Goal: Task Accomplishment & Management: Use online tool/utility

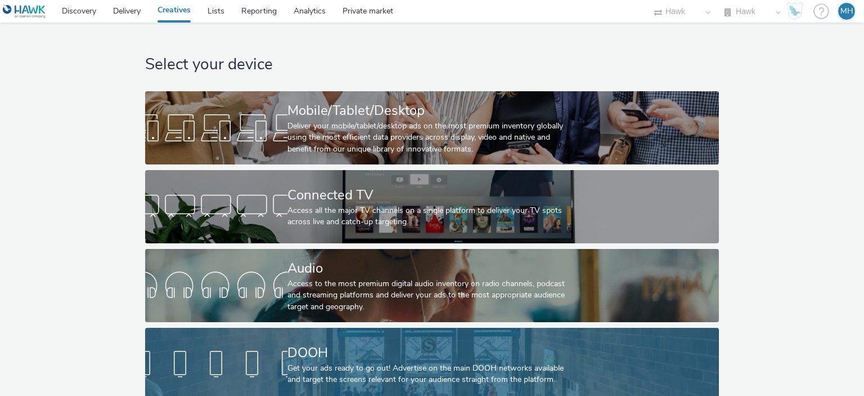
click at [407, 347] on div "DOOH" at bounding box center [429, 353] width 285 height 20
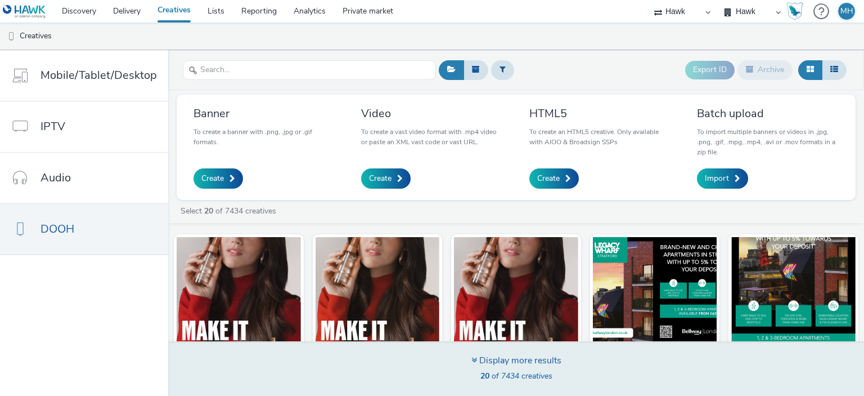
click at [513, 358] on div "Display more results" at bounding box center [516, 360] width 90 height 13
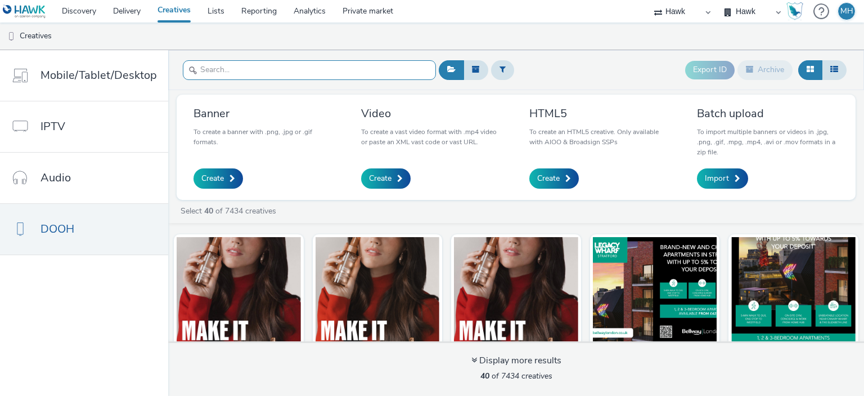
click at [279, 74] on input "text" at bounding box center [309, 70] width 253 height 20
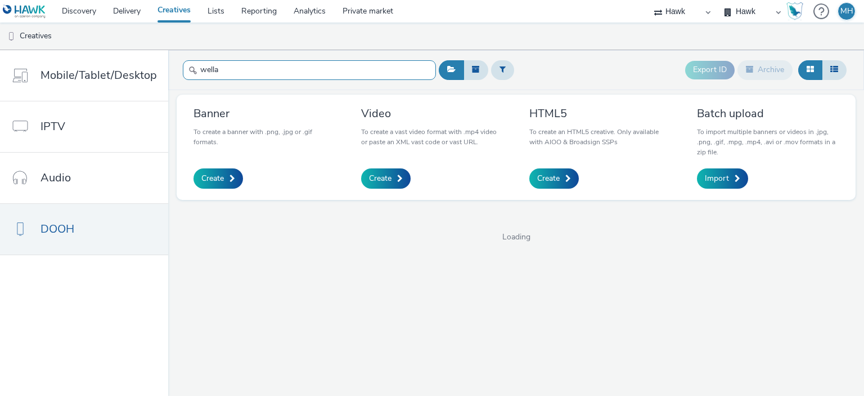
type input "wella"
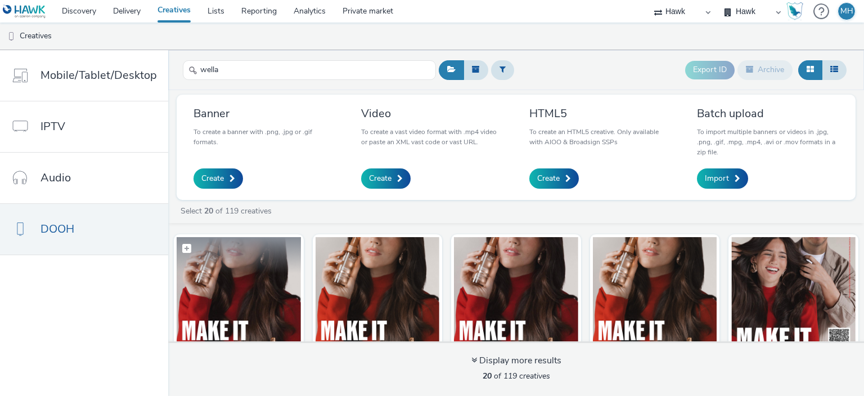
drag, startPoint x: 231, startPoint y: 290, endPoint x: 218, endPoint y: 313, distance: 27.2
click at [218, 313] on img at bounding box center [239, 292] width 124 height 110
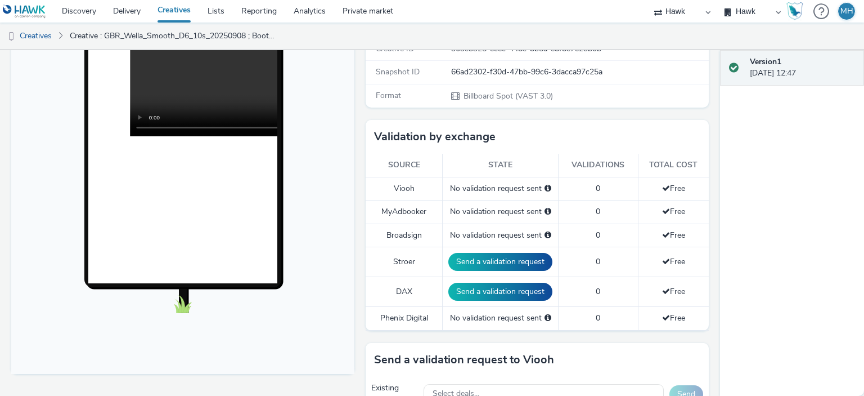
scroll to position [223, 0]
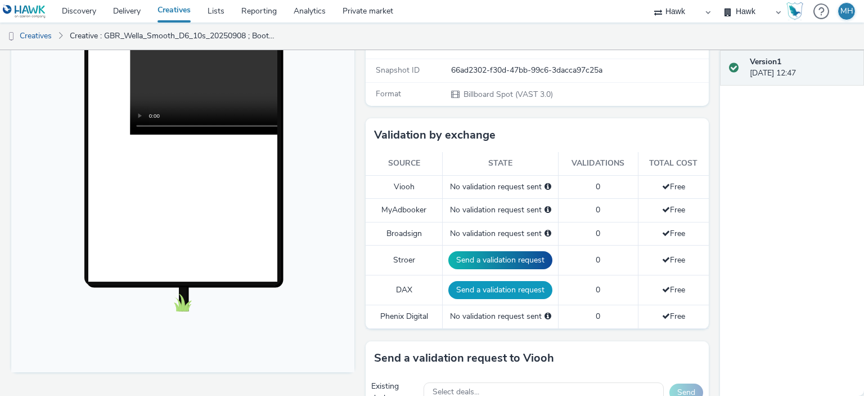
click at [504, 281] on button "Send a validation request" at bounding box center [500, 290] width 104 height 18
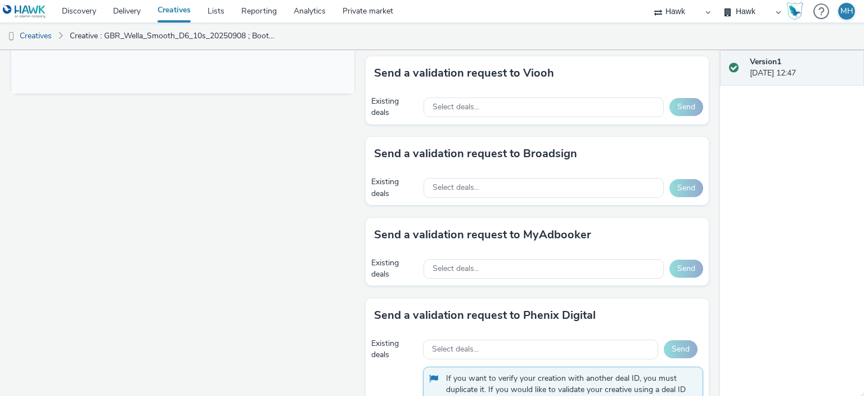
scroll to position [506, 0]
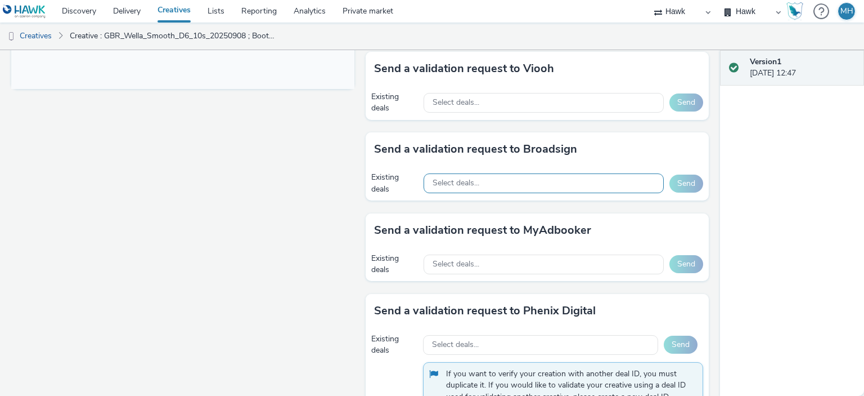
click at [452, 182] on span "Select deals..." at bounding box center [456, 183] width 47 height 10
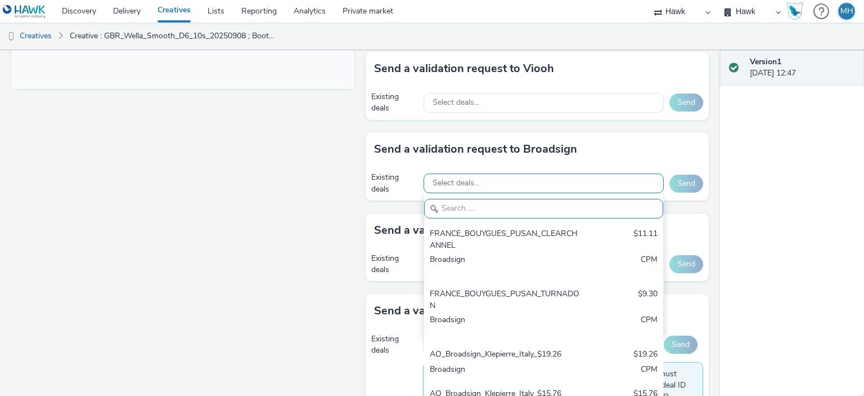
paste input "AO_I-Media_All Frames"
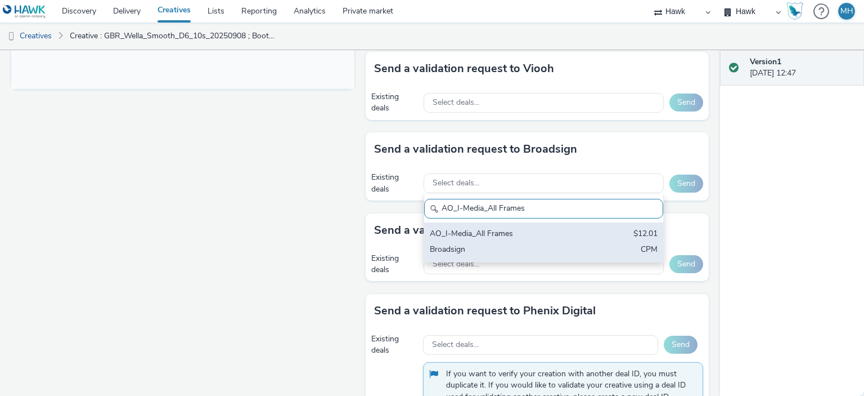
click at [487, 229] on div "AO_I-Media_All Frames" at bounding box center [505, 234] width 150 height 13
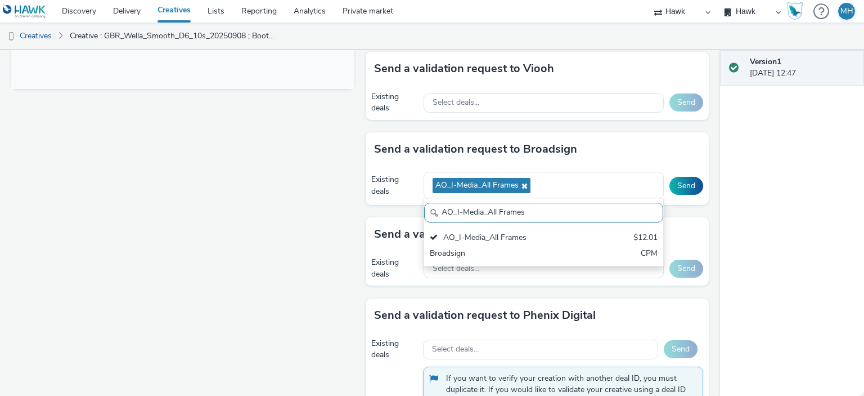
paste input "AO_Broadsign_ECN_All Frames"
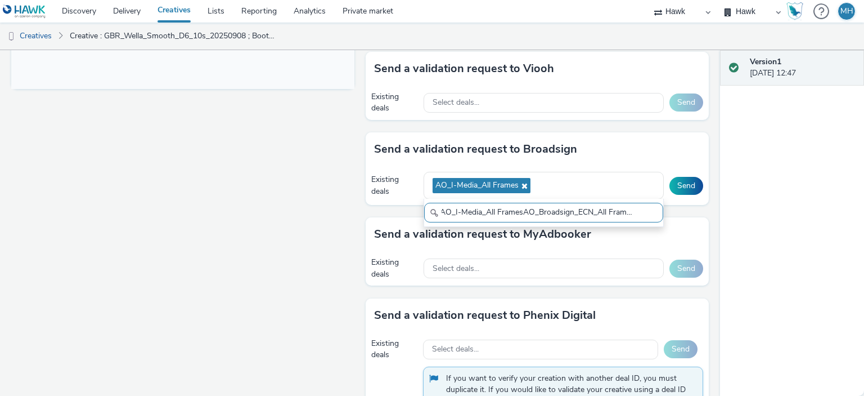
drag, startPoint x: 515, startPoint y: 211, endPoint x: 649, endPoint y: 213, distance: 134.5
click at [649, 213] on input "AO_I-Media_All FramesAO_Broadsign_ECN_All Frames" at bounding box center [543, 213] width 239 height 20
type input "AO_I-Media_All Frames"
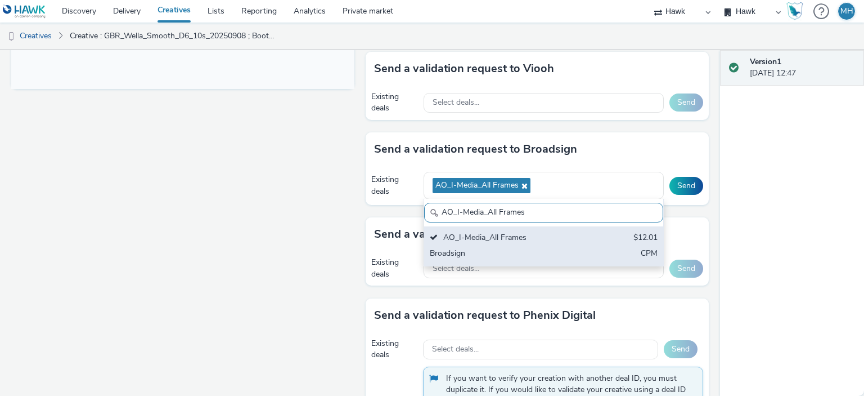
click at [538, 240] on div "AO_I-Media_All Frames" at bounding box center [505, 238] width 150 height 13
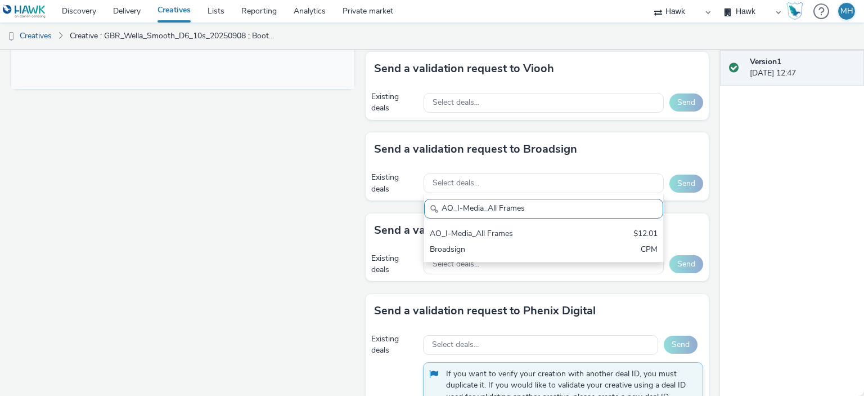
click at [572, 213] on input "AO_I-Media_All Frames" at bounding box center [543, 209] width 239 height 20
click at [577, 168] on div "Existing deals Select deals... AO_I-Media_All Frames AO_I-Media_All Frames $12.…" at bounding box center [537, 183] width 343 height 34
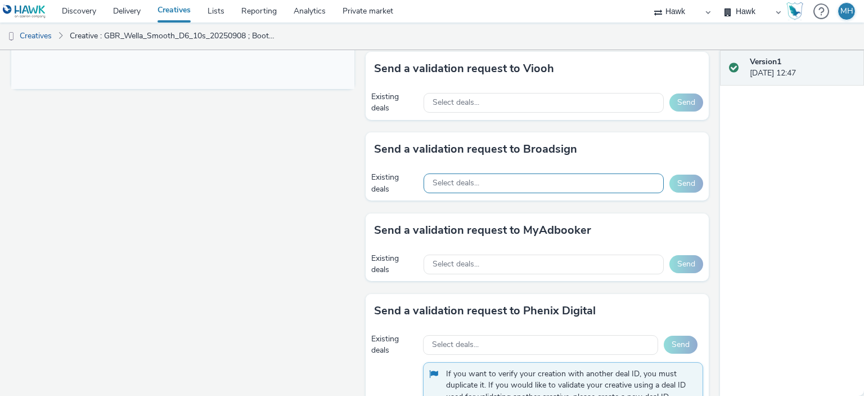
click at [553, 182] on div "Select deals..." at bounding box center [544, 183] width 240 height 20
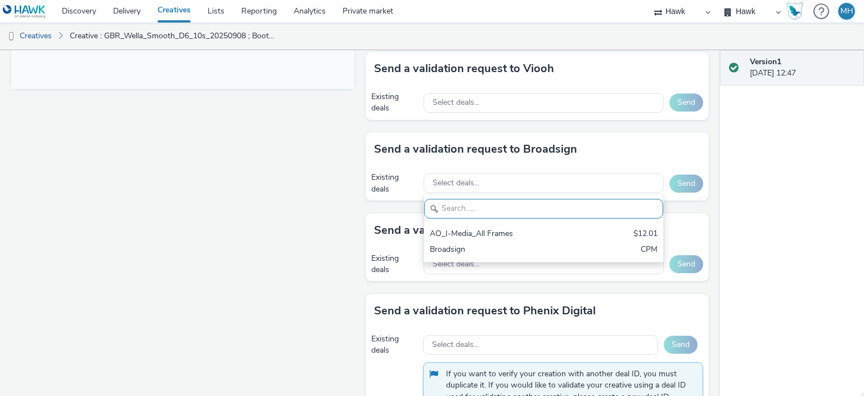
paste input "AO_Broadsign_ECN_All Frames"
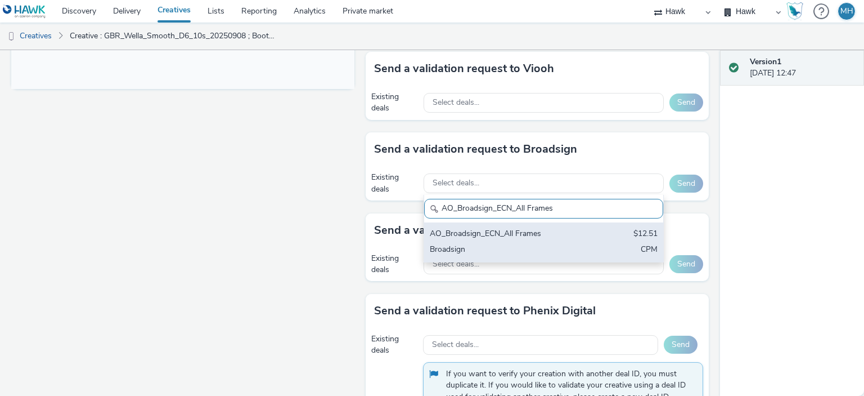
type input "AO_Broadsign_ECN_All Frames"
click at [528, 244] on div "Broadsign" at bounding box center [505, 250] width 150 height 13
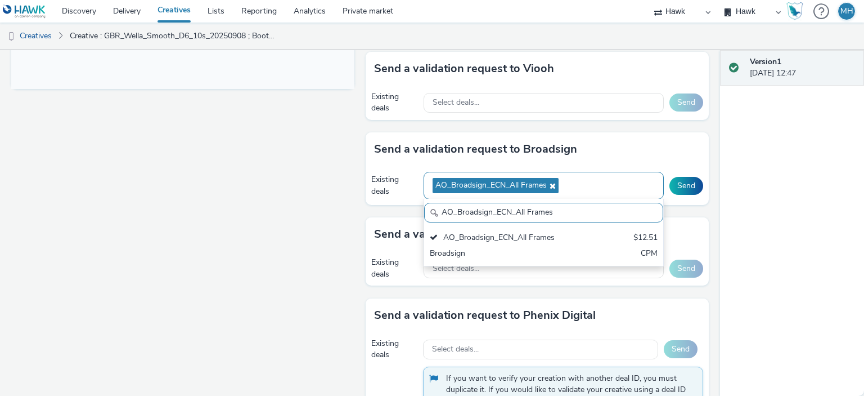
click at [595, 182] on div "AO_Broadsign_ECN_All Frames" at bounding box center [544, 186] width 240 height 28
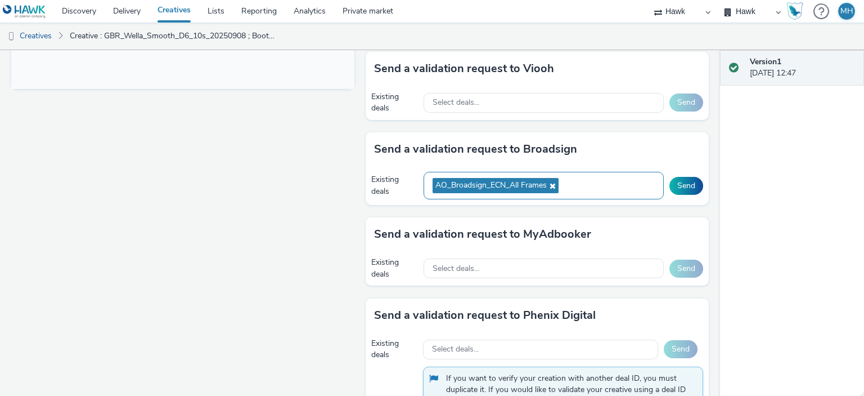
click at [590, 182] on div "AO_Broadsign_ECN_All Frames" at bounding box center [544, 186] width 240 height 28
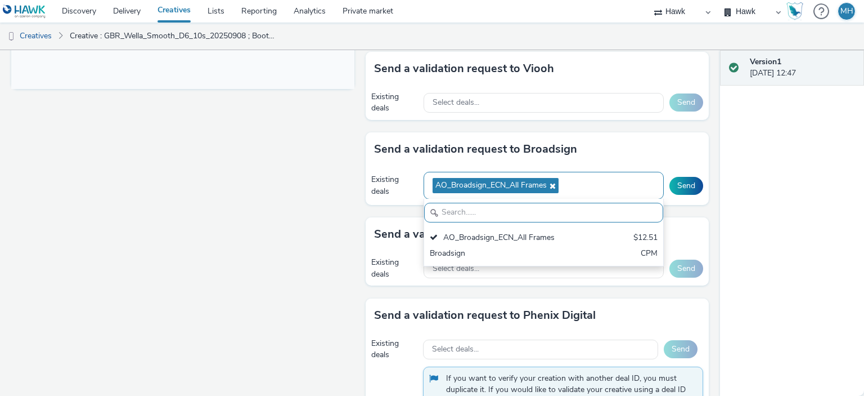
paste input "AO_I-Media_All Frames"
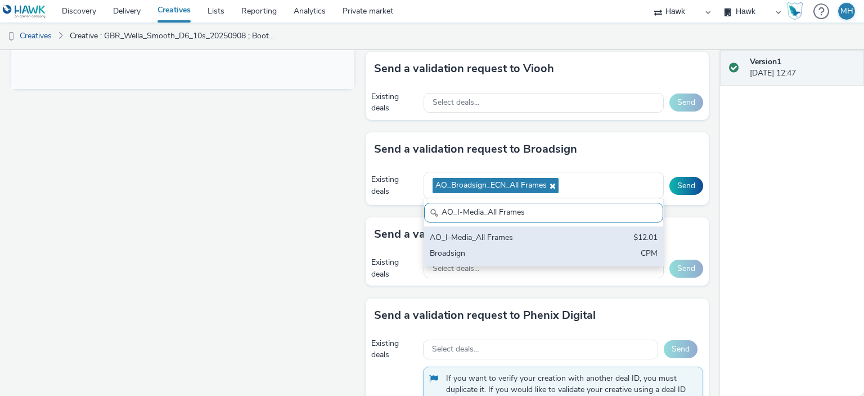
type input "AO_I-Media_All Frames"
click at [567, 235] on div "AO_I-Media_All Frames" at bounding box center [505, 238] width 150 height 13
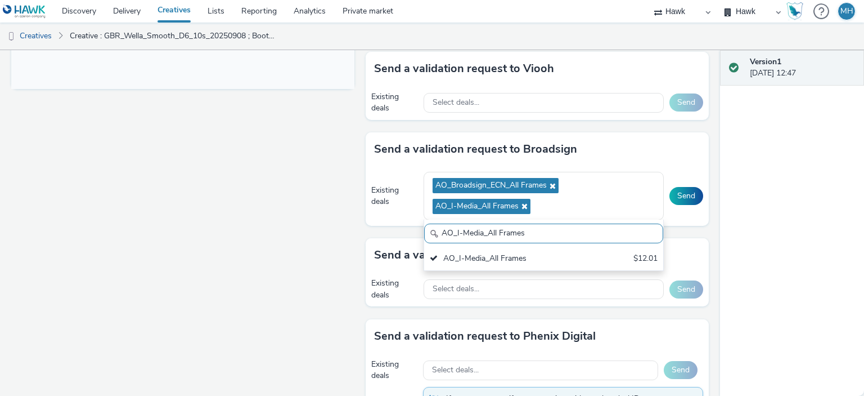
click at [781, 179] on div "Version 1 [DATE] 12:47" at bounding box center [792, 222] width 144 height 345
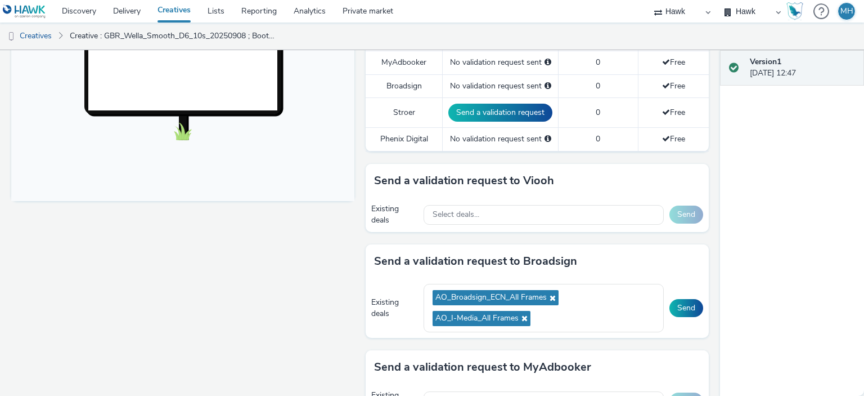
scroll to position [383, 0]
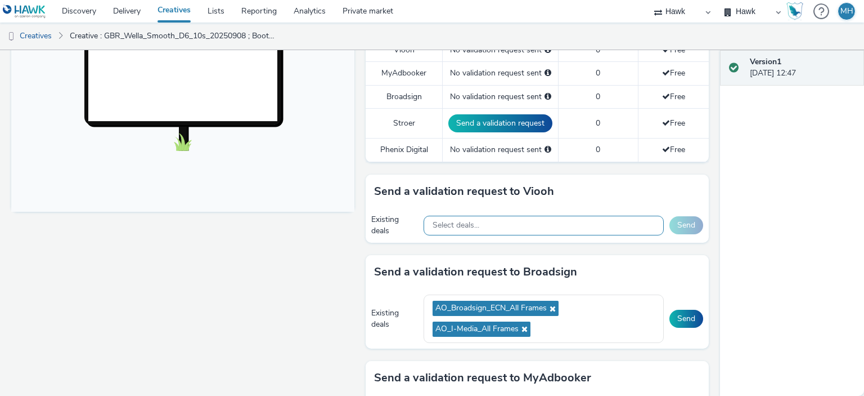
click at [494, 225] on div "Select deals..." at bounding box center [544, 225] width 240 height 20
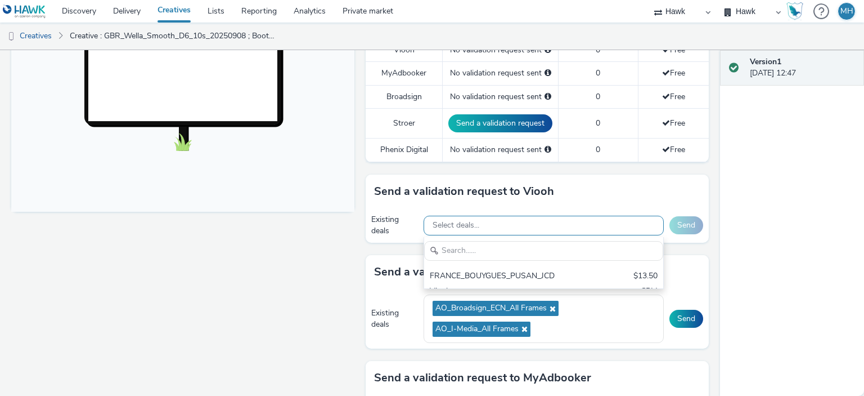
scroll to position [0, 0]
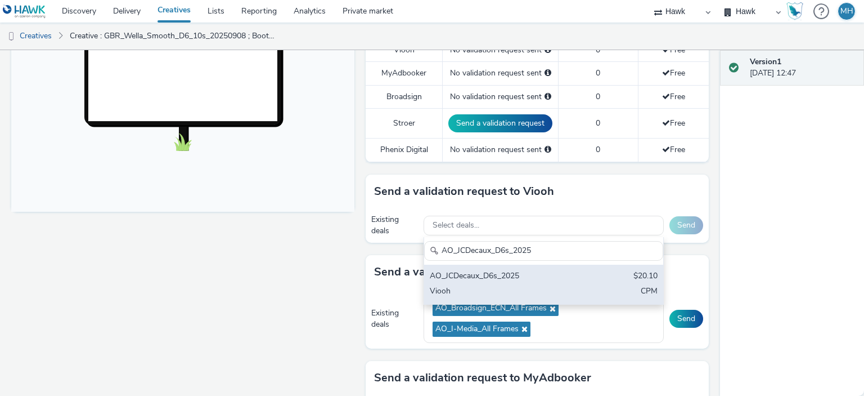
type input "AO_JCDecaux_D6s_2025"
click at [497, 274] on div "AO_JCDecaux_D6s_2025" at bounding box center [505, 276] width 150 height 13
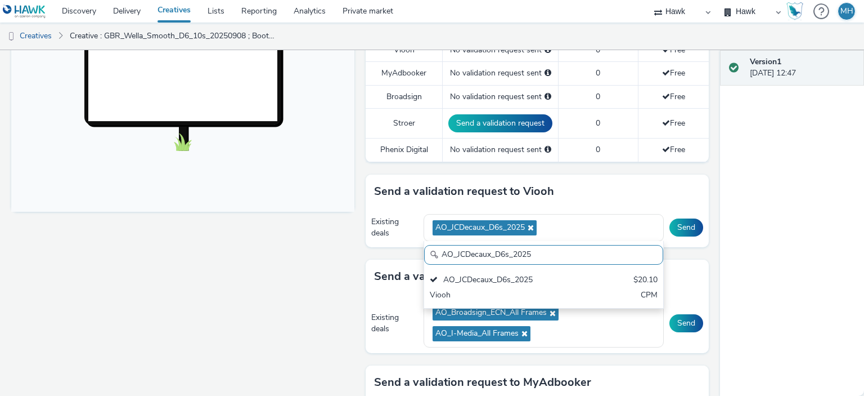
click at [612, 182] on div "Send a validation request to Viooh" at bounding box center [537, 191] width 343 height 34
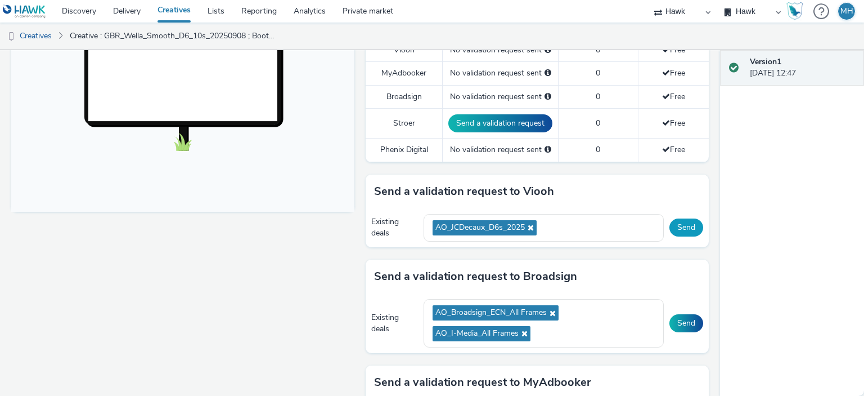
click at [686, 227] on button "Send" at bounding box center [687, 227] width 34 height 18
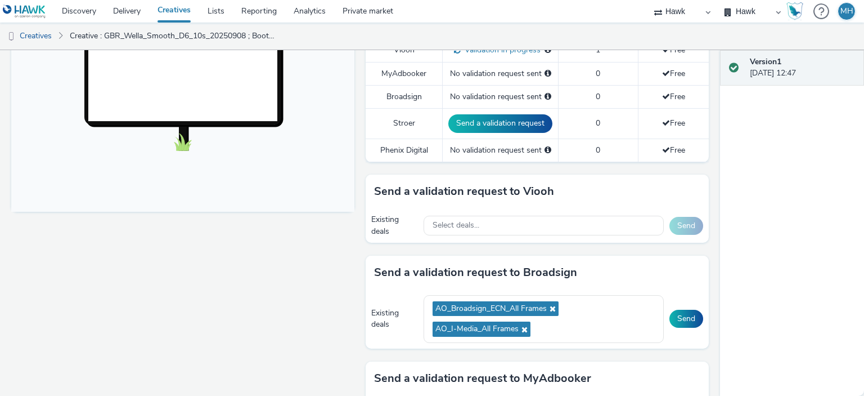
click at [680, 302] on div "Existing deals AO_Broadsign_ECN_All Frames AO_I-Media_All Frames Send" at bounding box center [537, 319] width 343 height 60
click at [680, 312] on button "Send" at bounding box center [687, 318] width 34 height 18
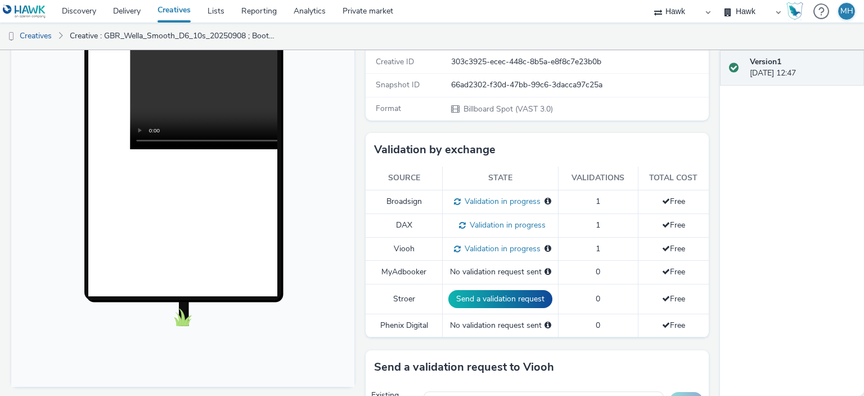
scroll to position [203, 0]
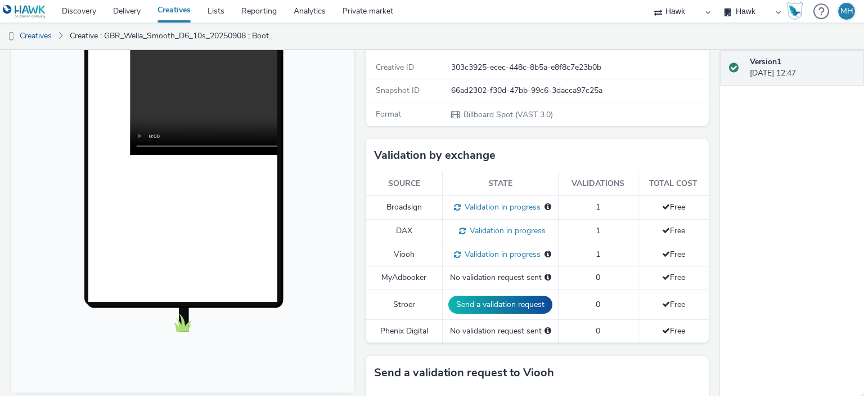
click at [171, 11] on link "Creatives" at bounding box center [174, 11] width 50 height 23
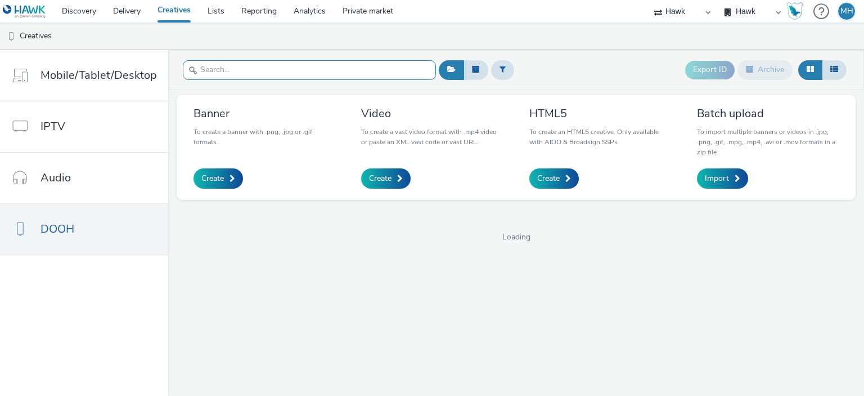
click at [280, 78] on input "text" at bounding box center [309, 70] width 253 height 20
type input "wella"
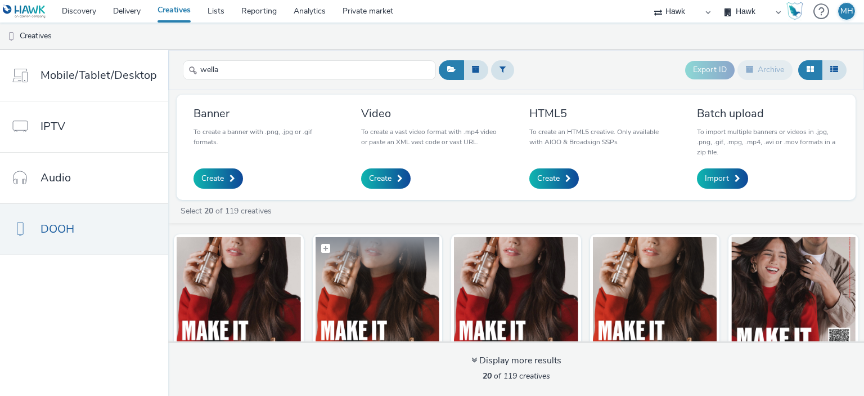
click at [371, 293] on img at bounding box center [378, 292] width 124 height 110
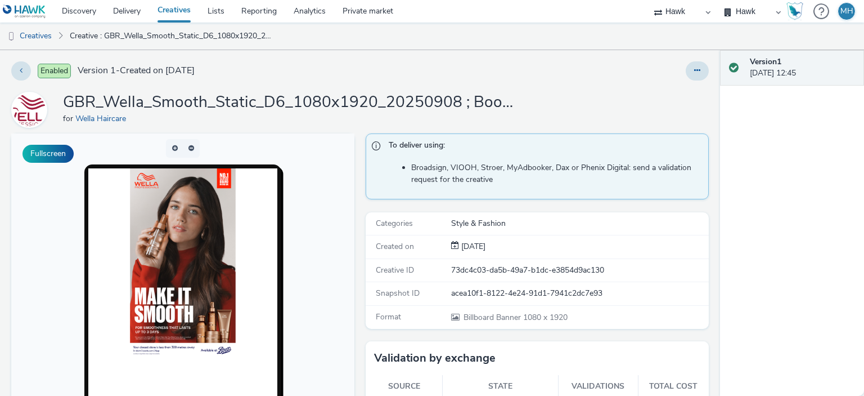
drag, startPoint x: 710, startPoint y: 165, endPoint x: 716, endPoint y: 243, distance: 77.8
click at [716, 243] on div "Enabled Version 1 - Created on [DATE] GBR_Wella_Smooth_Static_D6_1080x1920_2025…" at bounding box center [360, 222] width 720 height 345
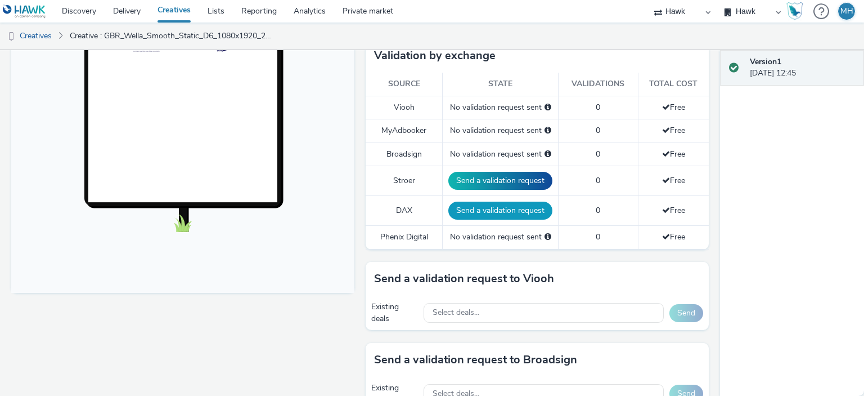
click at [495, 209] on button "Send a validation request" at bounding box center [500, 210] width 104 height 18
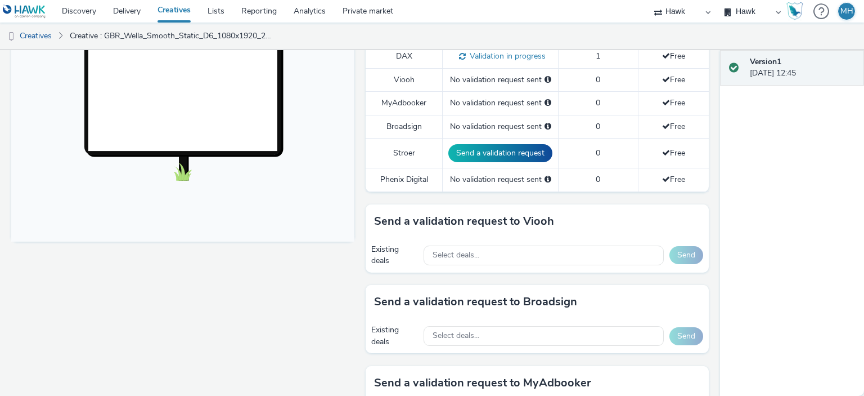
scroll to position [461, 0]
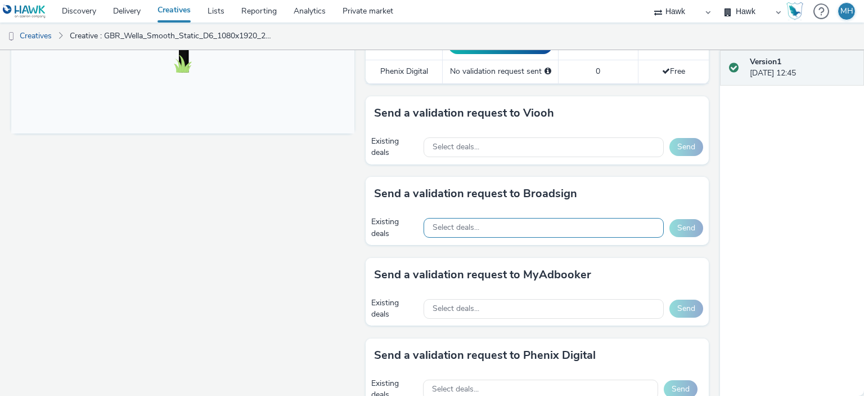
click at [464, 218] on div "Select deals..." at bounding box center [544, 228] width 240 height 20
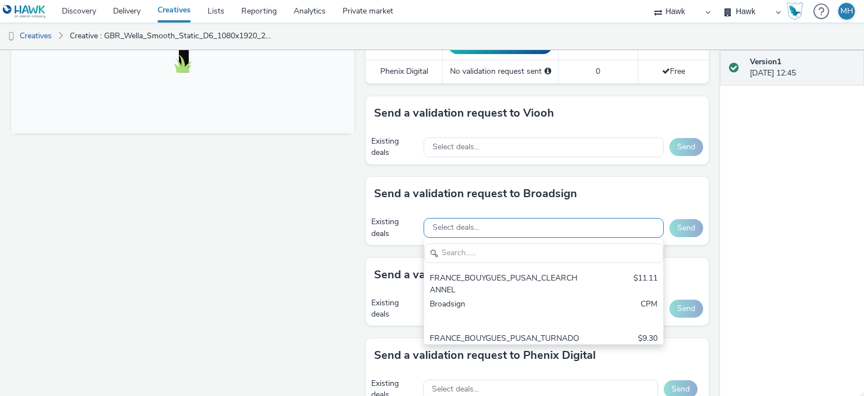
scroll to position [0, 0]
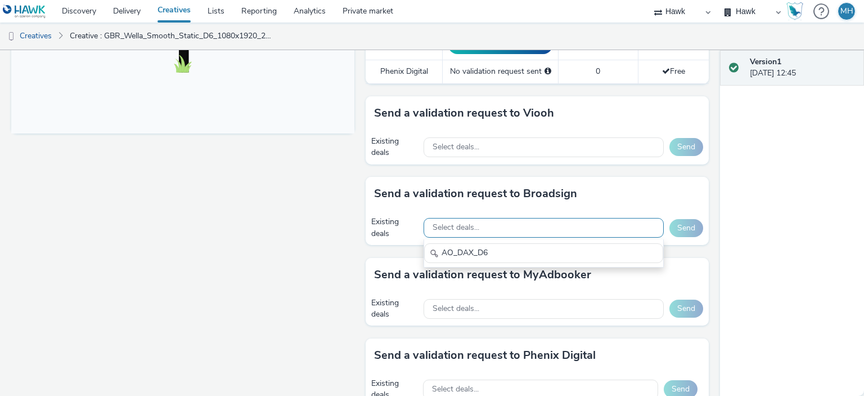
type input "AO_DAX_D6"
click at [497, 229] on div "Select deals..." at bounding box center [544, 228] width 240 height 20
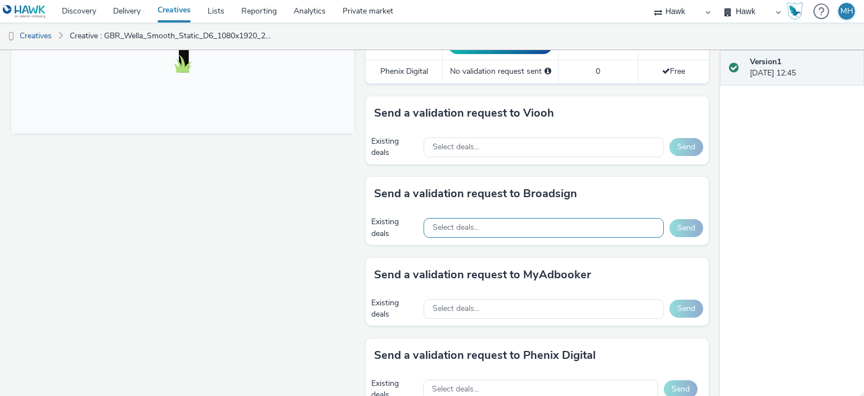
click at [477, 221] on div "Select deals..." at bounding box center [544, 228] width 240 height 20
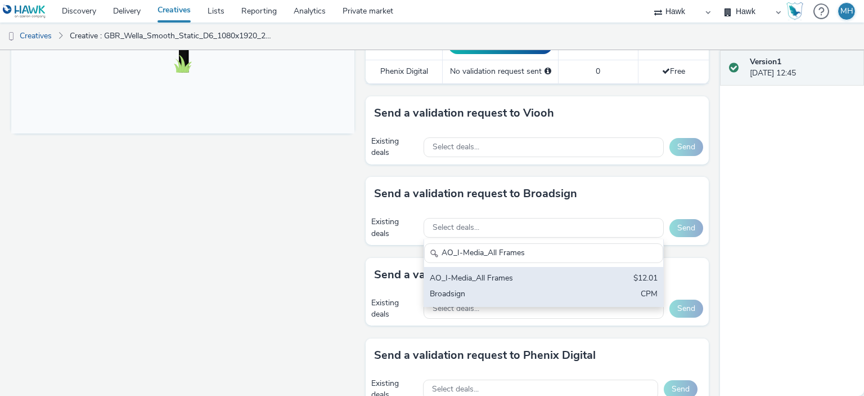
type input "AO_I-Media_All Frames"
click at [496, 274] on div "AO_I-Media_All Frames" at bounding box center [505, 278] width 150 height 13
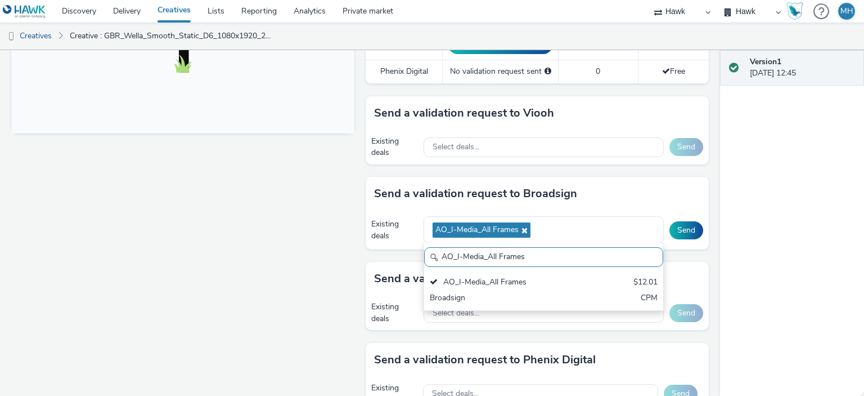
drag, startPoint x: 553, startPoint y: 257, endPoint x: 423, endPoint y: 264, distance: 130.1
click at [424, 264] on div "AO_I-Media_All Frames AO_I-Media_All Frames $12.01 Broadsign CPM" at bounding box center [544, 277] width 240 height 68
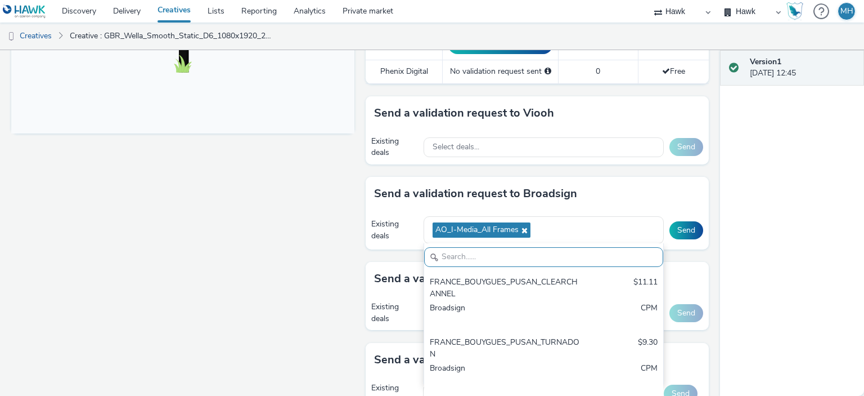
paste input "AO_Broadsign_ECN_All Frames"
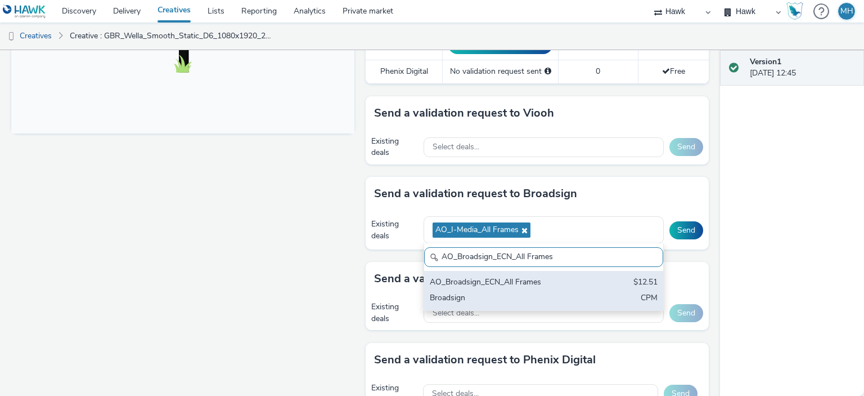
type input "AO_Broadsign_ECN_All Frames"
click at [475, 292] on div "Broadsign" at bounding box center [505, 298] width 150 height 13
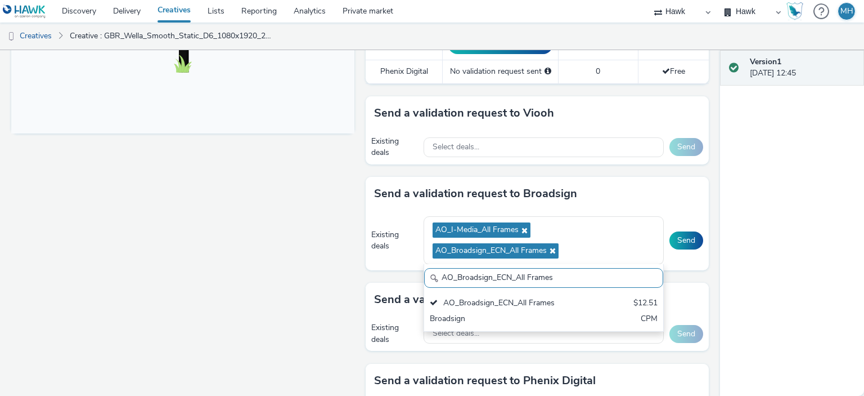
click at [307, 250] on div "Fullscreen" at bounding box center [185, 90] width 349 height 837
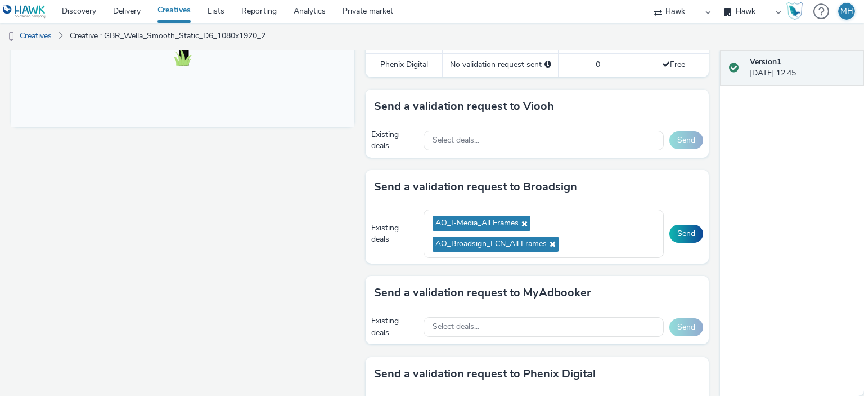
scroll to position [467, 0]
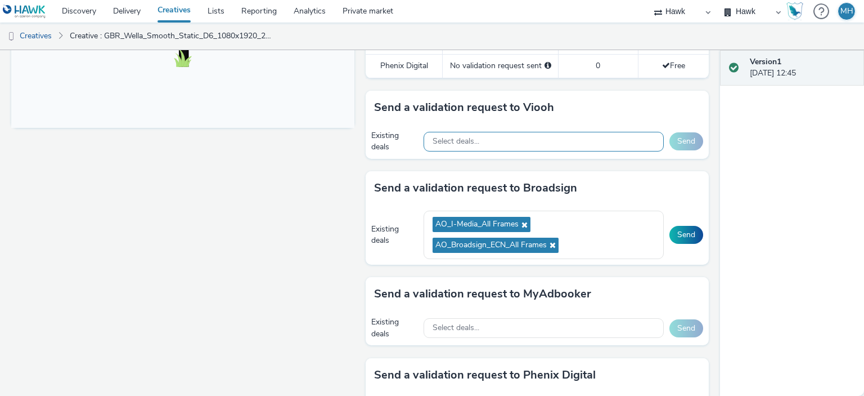
click at [517, 138] on div "Select deals..." at bounding box center [544, 142] width 240 height 20
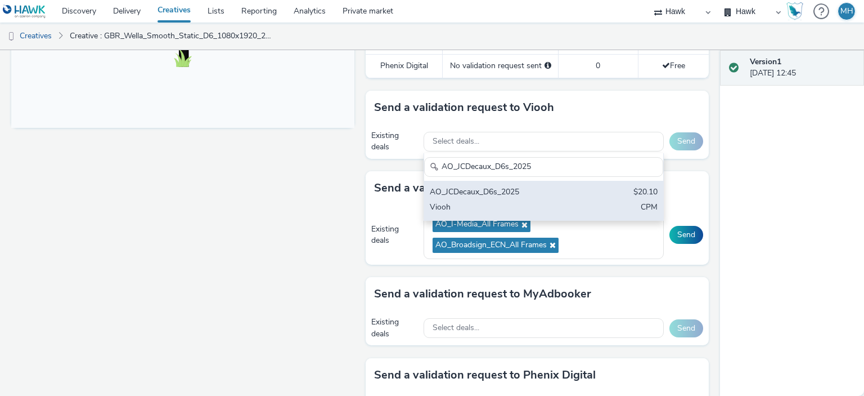
type input "AO_JCDecaux_D6s_2025"
click at [515, 201] on div "Viooh" at bounding box center [505, 207] width 150 height 13
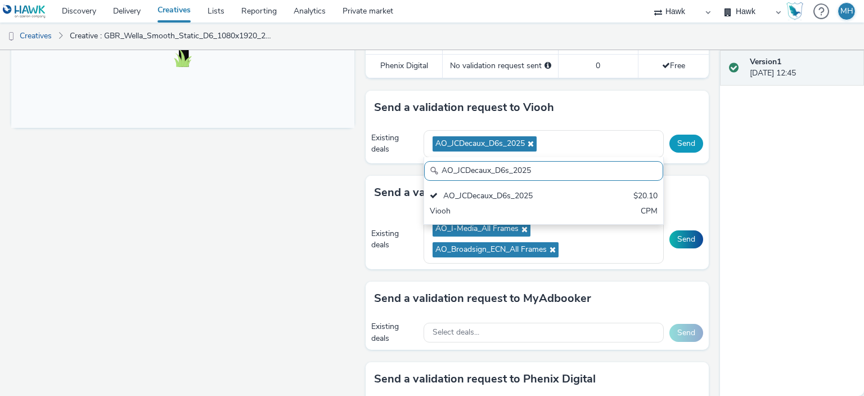
click at [685, 143] on button "Send" at bounding box center [687, 143] width 34 height 18
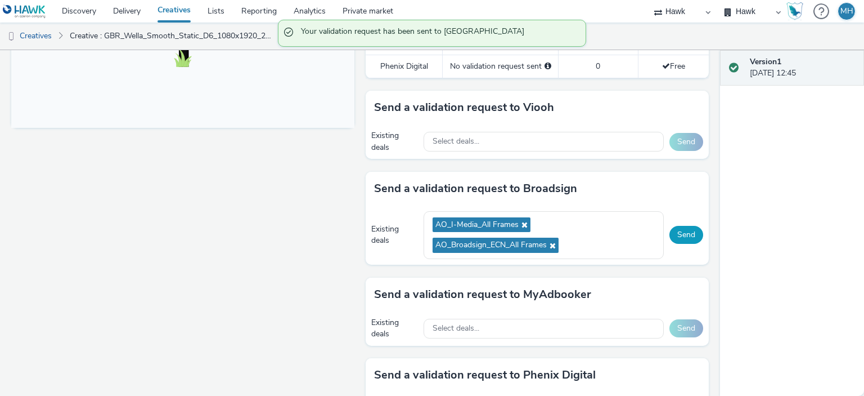
click at [679, 229] on button "Send" at bounding box center [687, 235] width 34 height 18
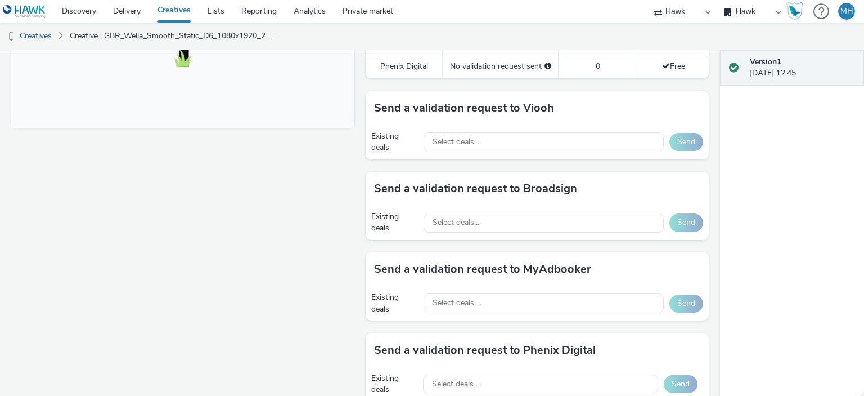
click at [164, 14] on link "Creatives" at bounding box center [174, 11] width 50 height 23
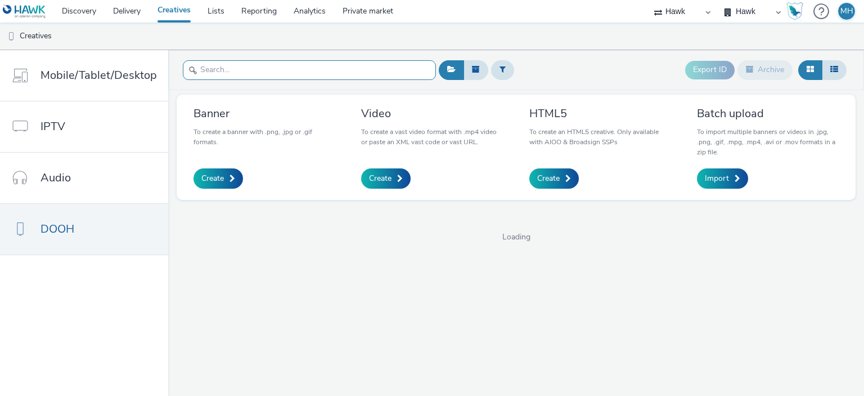
click at [208, 74] on input "text" at bounding box center [309, 70] width 253 height 20
type input "wella"
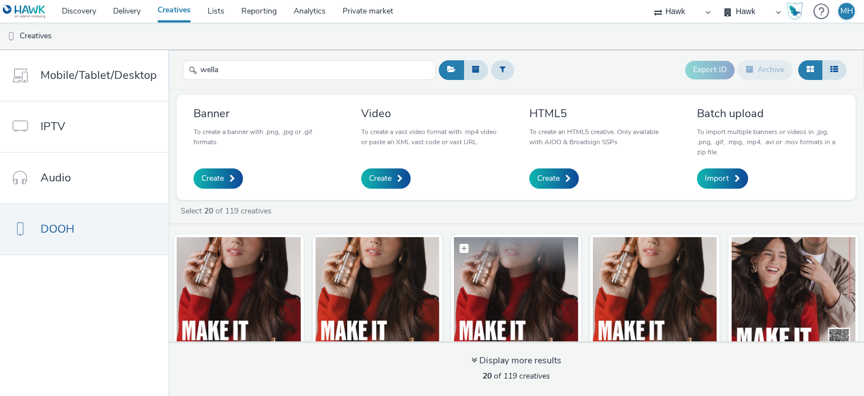
click at [500, 276] on img at bounding box center [516, 292] width 124 height 110
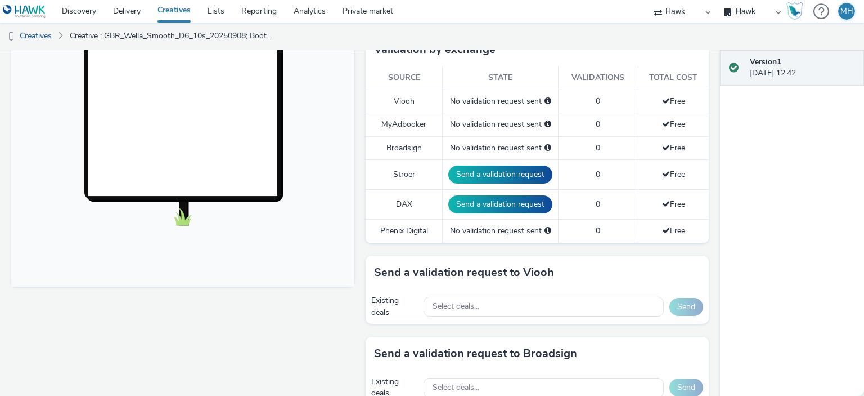
scroll to position [320, 0]
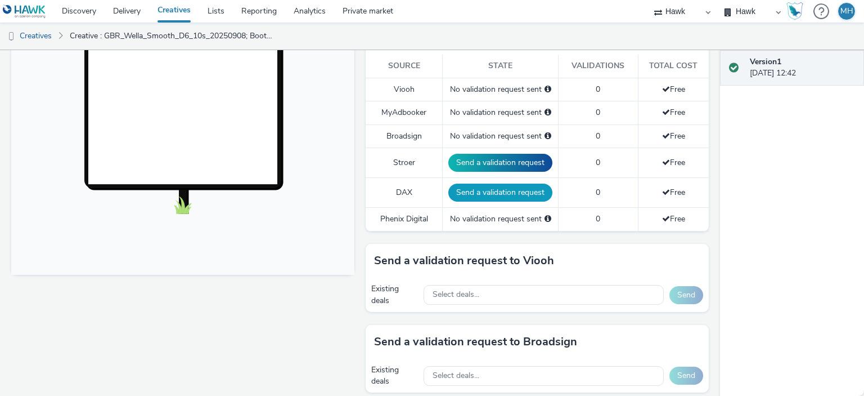
click at [525, 194] on button "Send a validation request" at bounding box center [500, 192] width 104 height 18
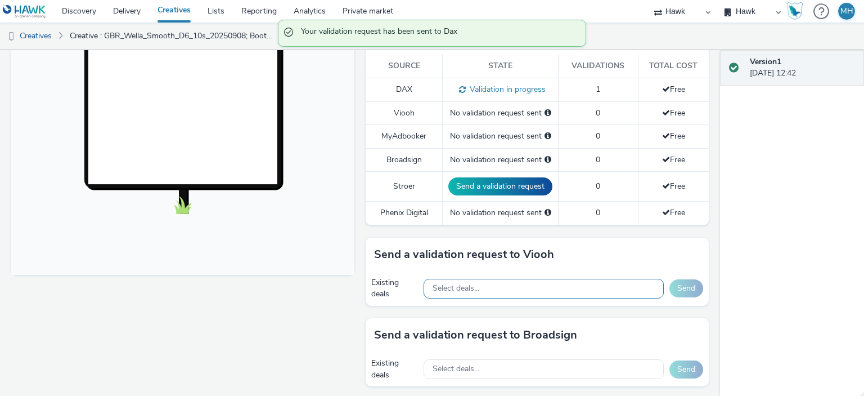
click at [567, 283] on div "Select deals..." at bounding box center [544, 288] width 240 height 20
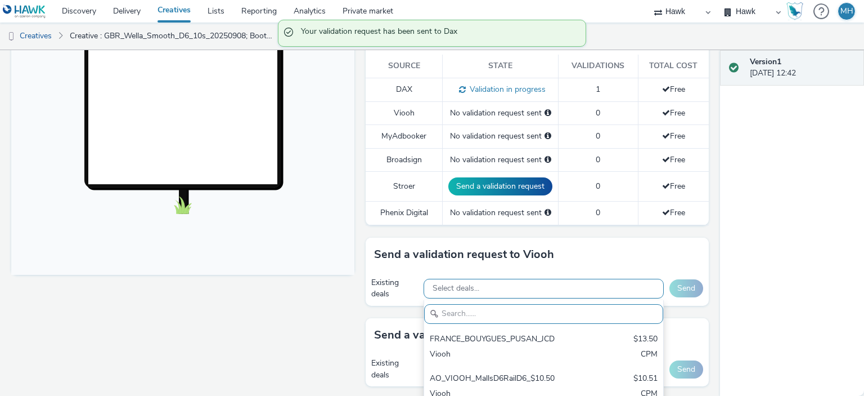
paste input "AO_JCDecaux_D6s_2025"
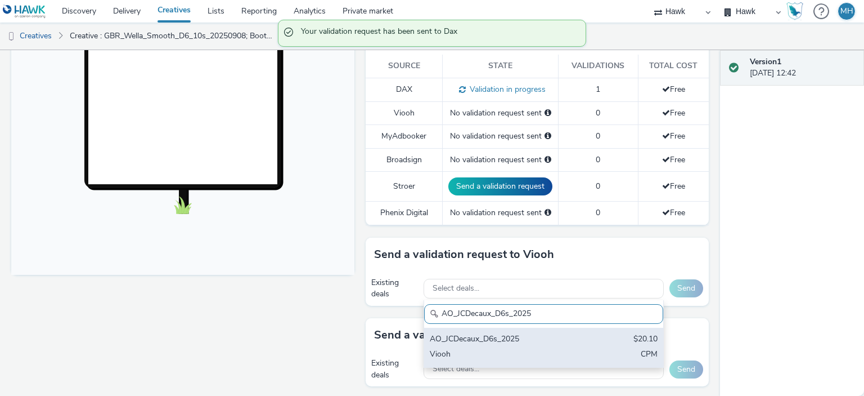
type input "AO_JCDecaux_D6s_2025"
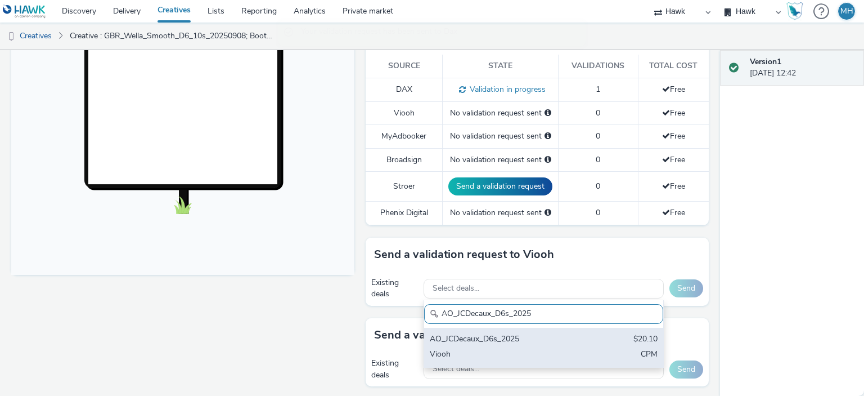
click at [560, 342] on div "AO_JCDecaux_D6s_2025" at bounding box center [505, 339] width 150 height 13
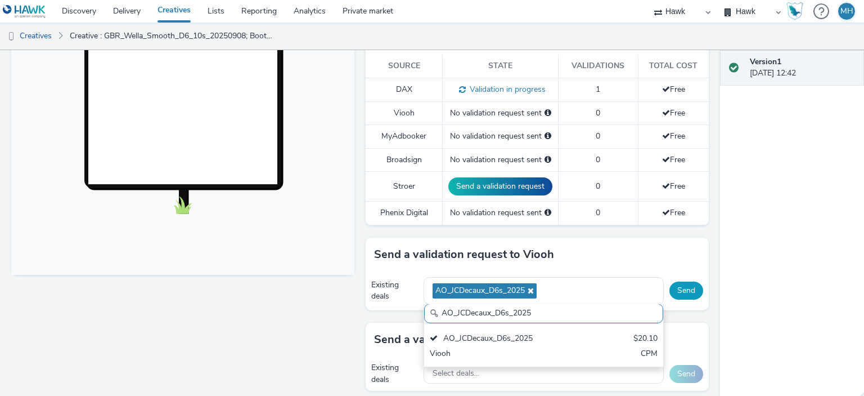
click at [683, 286] on button "Send" at bounding box center [687, 290] width 34 height 18
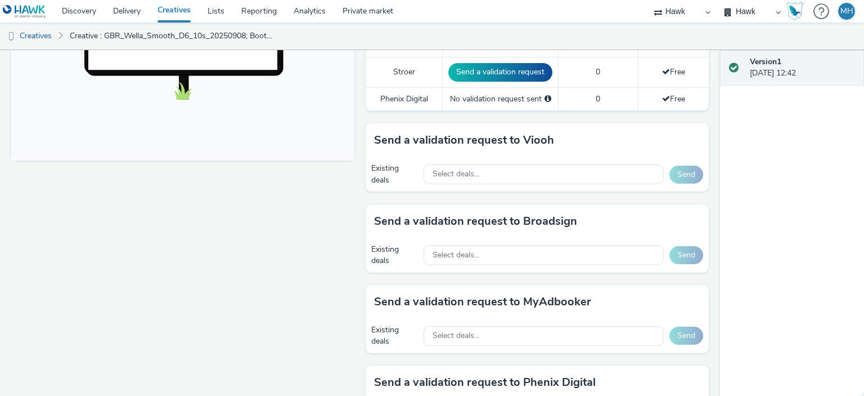
scroll to position [435, 0]
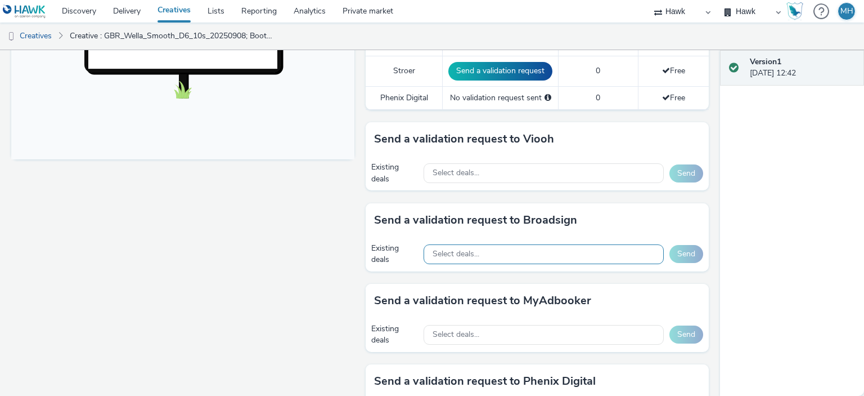
click at [531, 245] on div "Select deals..." at bounding box center [544, 254] width 240 height 20
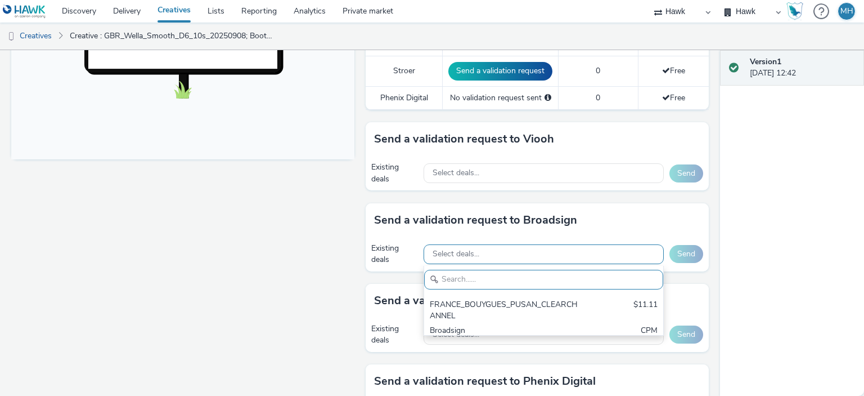
scroll to position [13, 0]
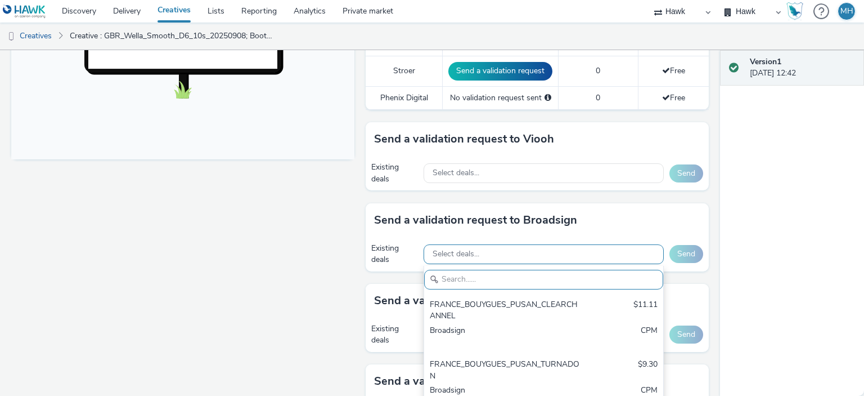
paste input "AO_Broadsign_ECN_All Frames"
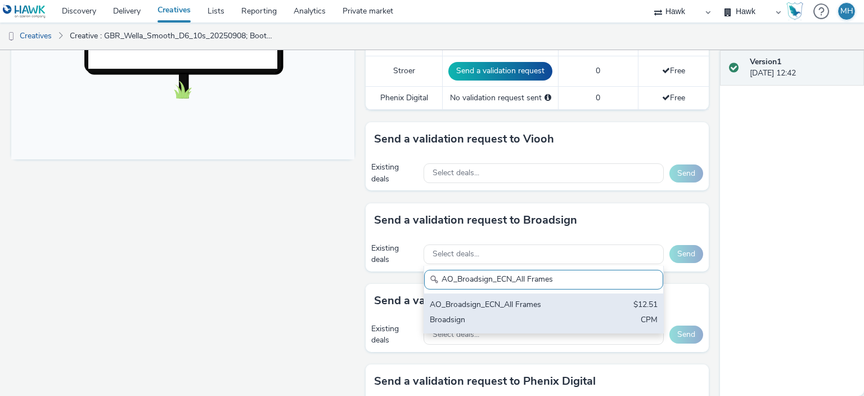
type input "AO_Broadsign_ECN_All Frames"
click at [531, 307] on div "AO_Broadsign_ECN_All Frames" at bounding box center [505, 305] width 150 height 13
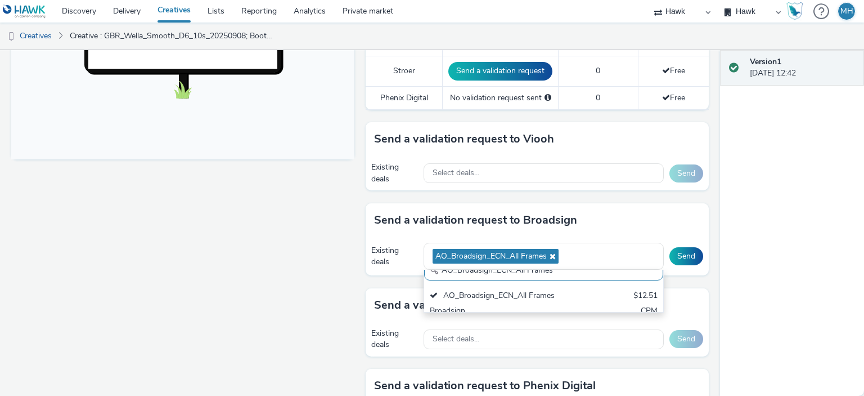
scroll to position [0, 0]
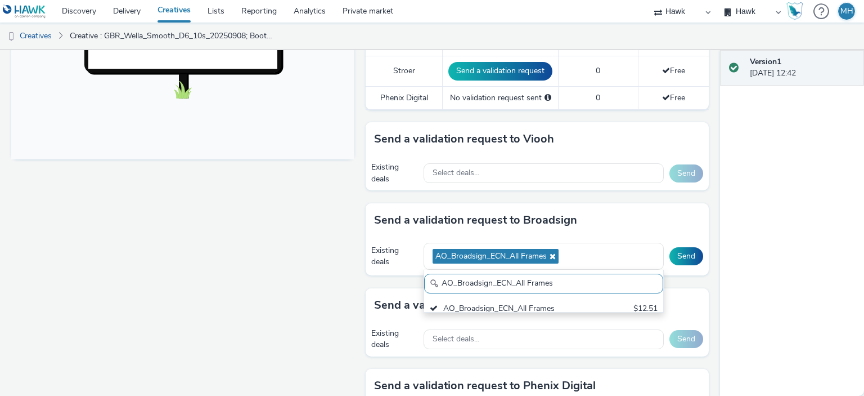
click at [592, 214] on div "Send a validation request to Broadsign" at bounding box center [537, 220] width 343 height 34
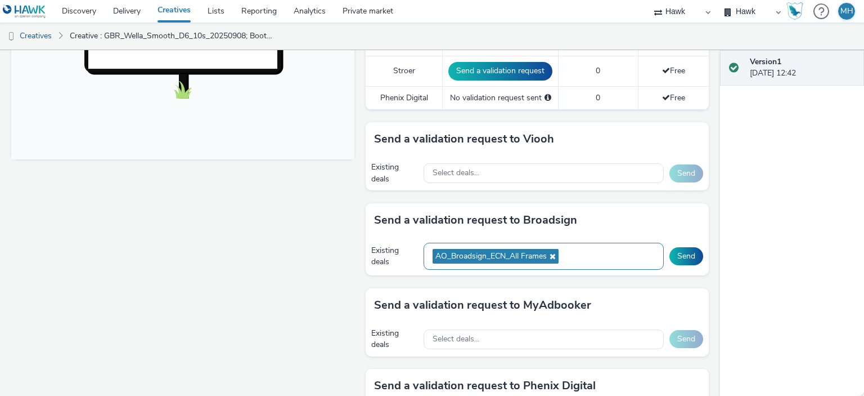
click at [587, 253] on div "AO_Broadsign_ECN_All Frames" at bounding box center [544, 256] width 240 height 28
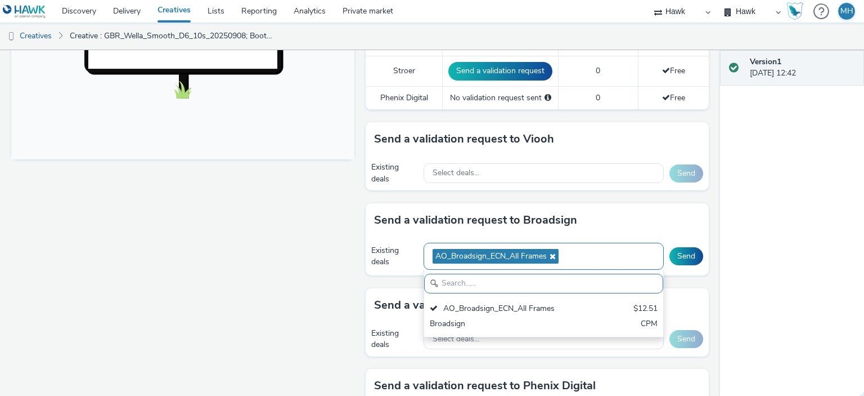
paste input "AO_I-Media_All Frames"
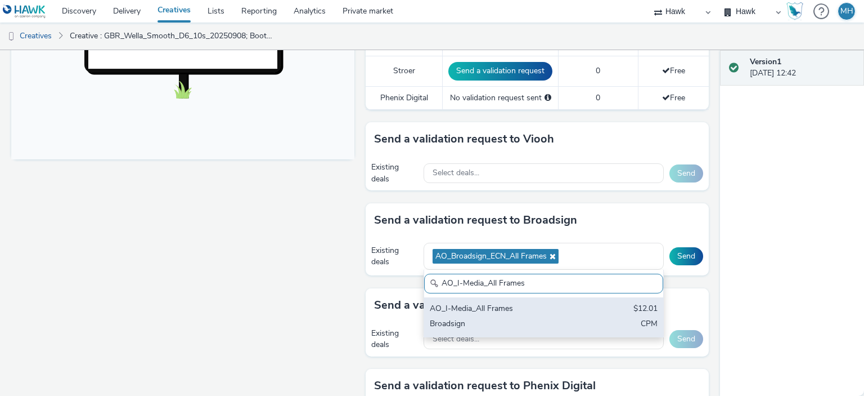
type input "AO_I-Media_All Frames"
click at [581, 308] on div "AO_I-Media_All Frames $12.01 Broadsign CPM" at bounding box center [543, 316] width 239 height 39
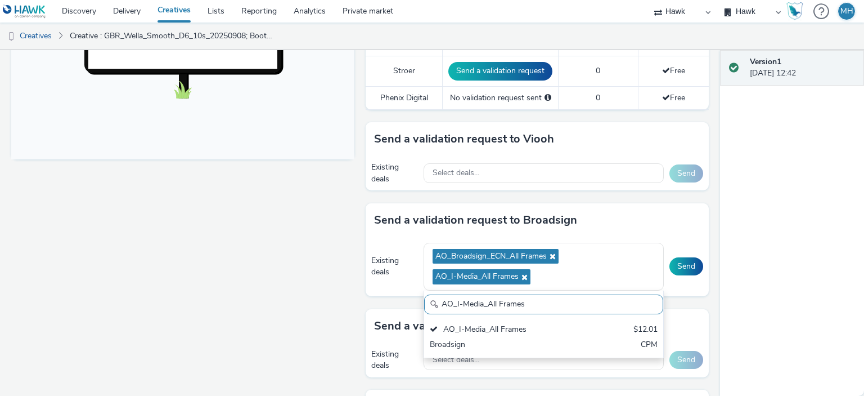
click at [759, 257] on div "Version 1 [DATE] 12:42" at bounding box center [792, 222] width 144 height 345
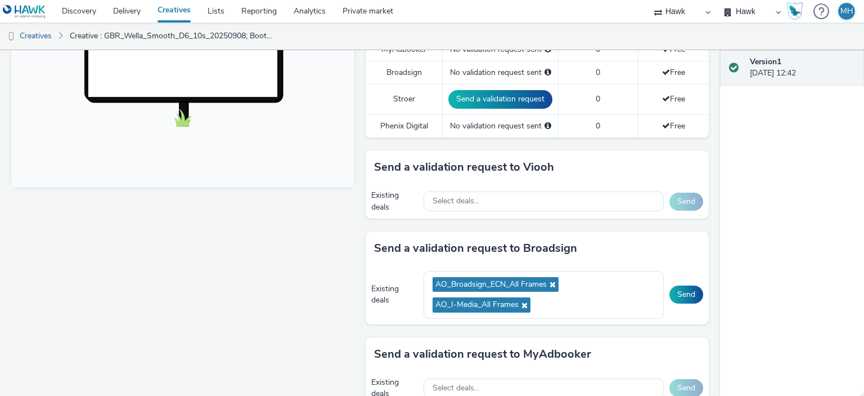
scroll to position [410, 0]
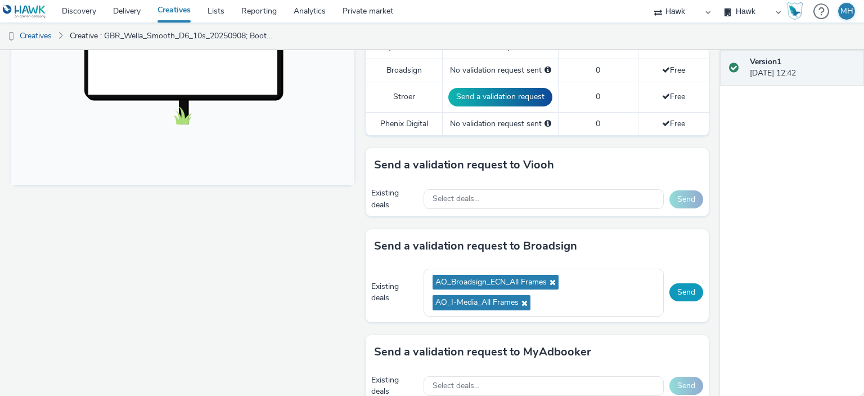
click at [689, 291] on button "Send" at bounding box center [687, 292] width 34 height 18
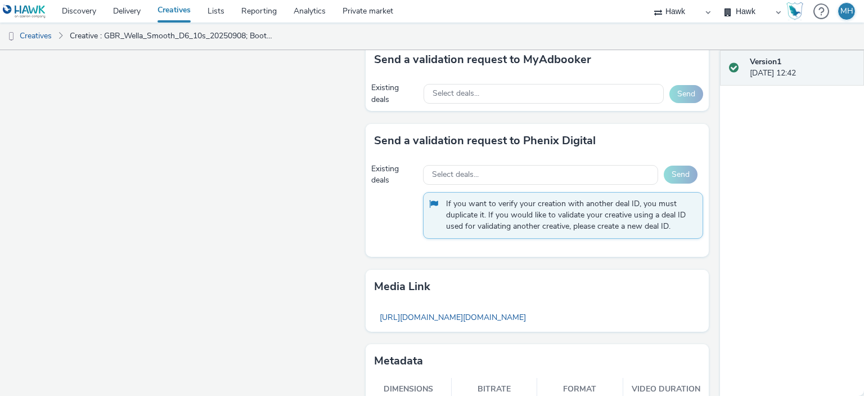
scroll to position [0, 0]
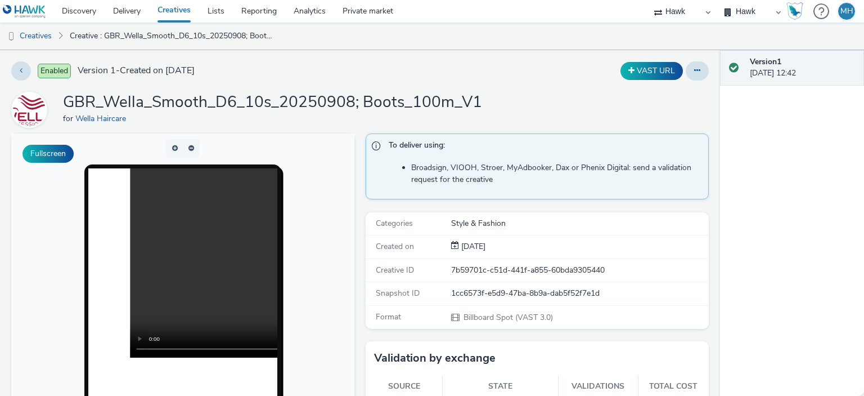
click at [183, 8] on link "Creatives" at bounding box center [174, 11] width 50 height 23
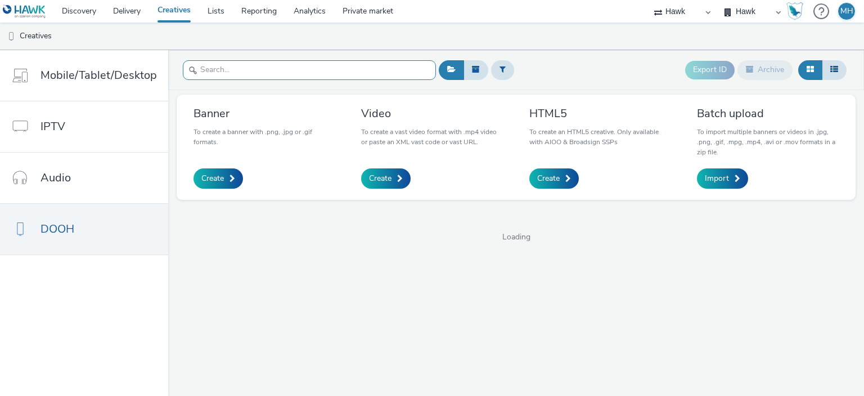
click at [223, 71] on input "text" at bounding box center [309, 70] width 253 height 20
type input "wella"
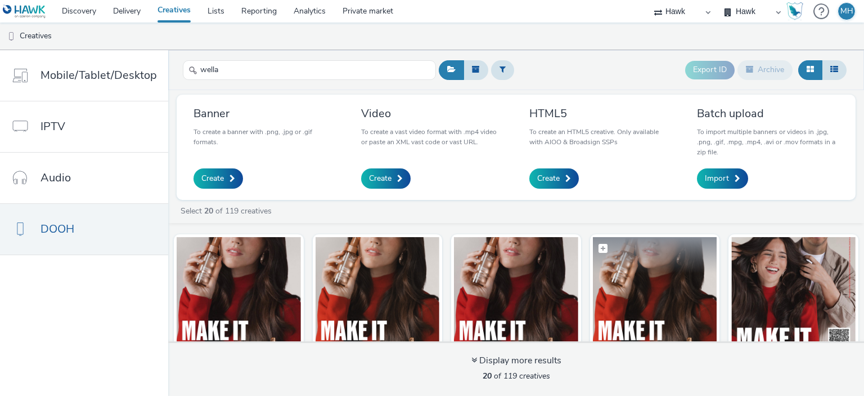
click at [642, 285] on img at bounding box center [655, 292] width 124 height 110
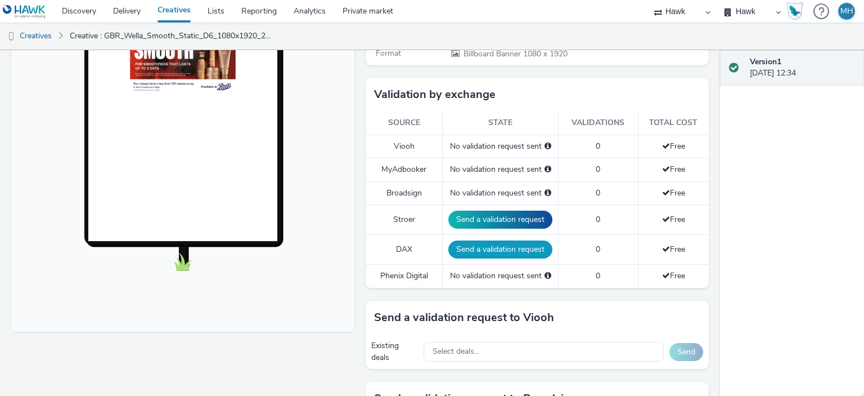
click at [519, 244] on button "Send a validation request" at bounding box center [500, 249] width 104 height 18
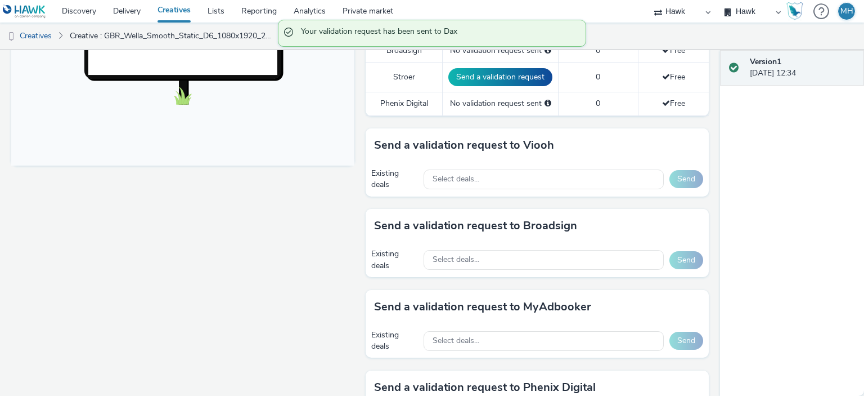
scroll to position [432, 0]
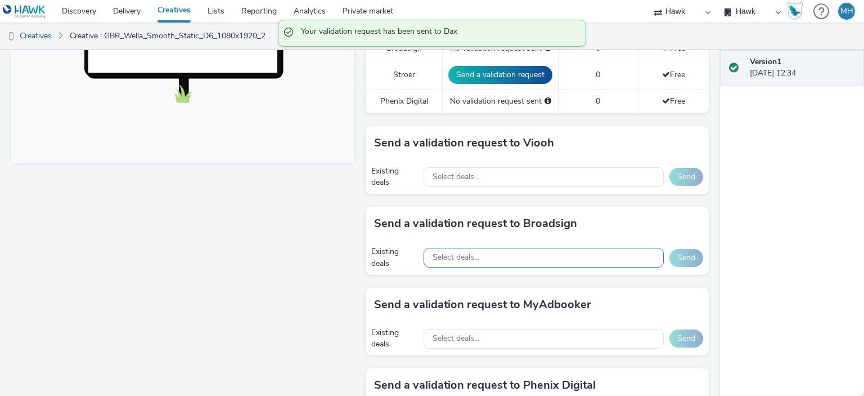
click at [532, 255] on div "Select deals..." at bounding box center [544, 258] width 240 height 20
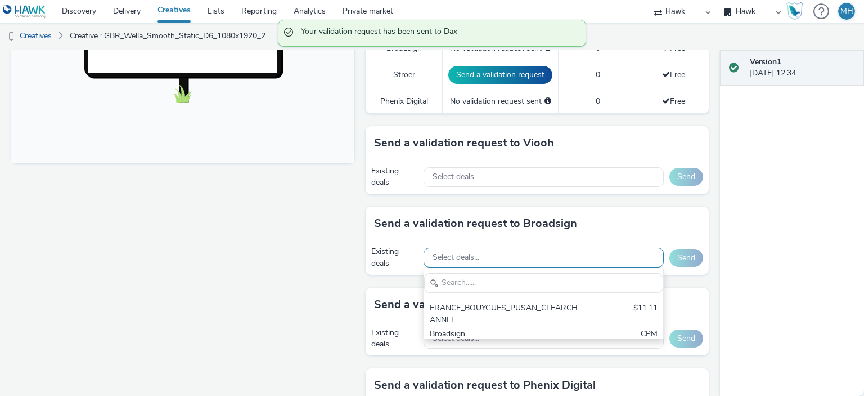
scroll to position [0, 0]
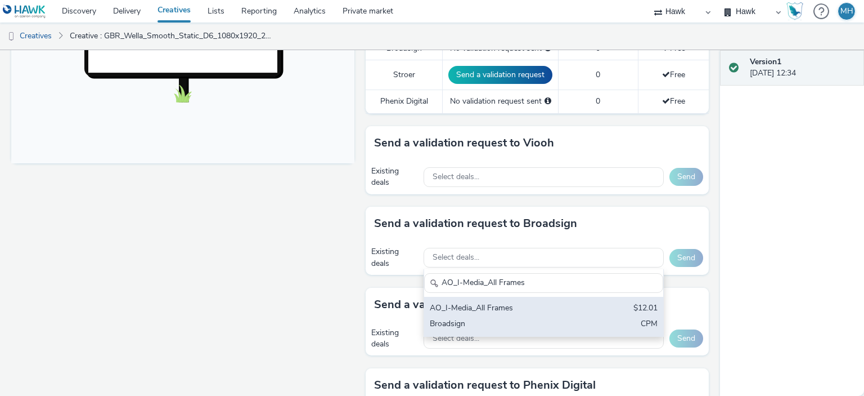
type input "AO_I-Media_All Frames"
click at [536, 302] on div "AO_I-Media_All Frames" at bounding box center [505, 308] width 150 height 13
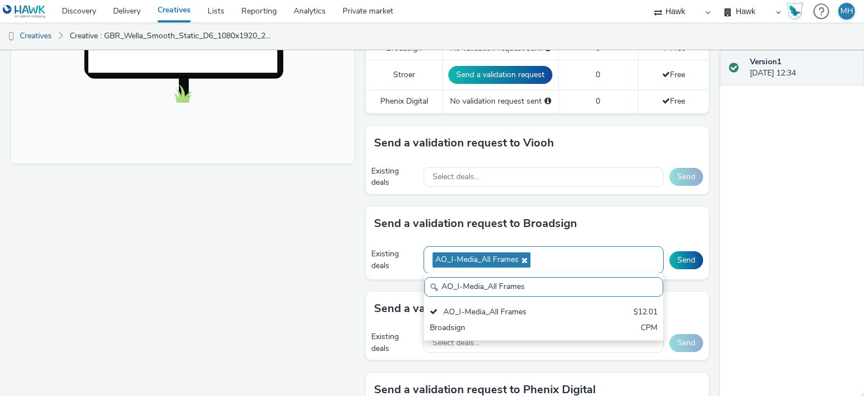
click at [595, 248] on div "AO_I-Media_All Frames" at bounding box center [544, 260] width 240 height 28
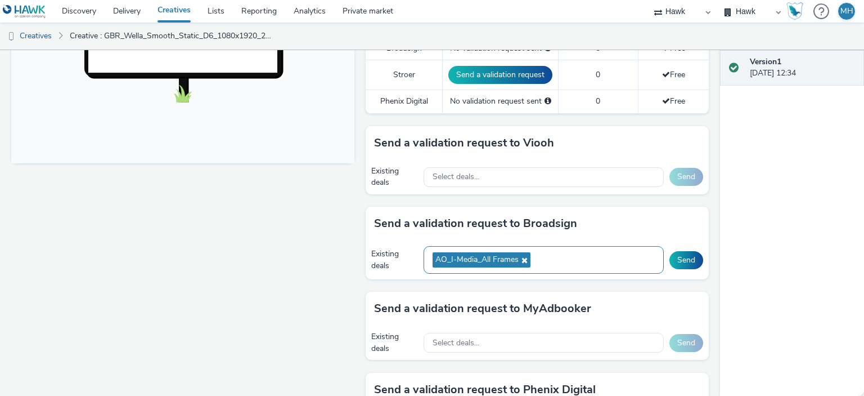
click at [561, 259] on div "AO_I-Media_All Frames" at bounding box center [544, 260] width 240 height 28
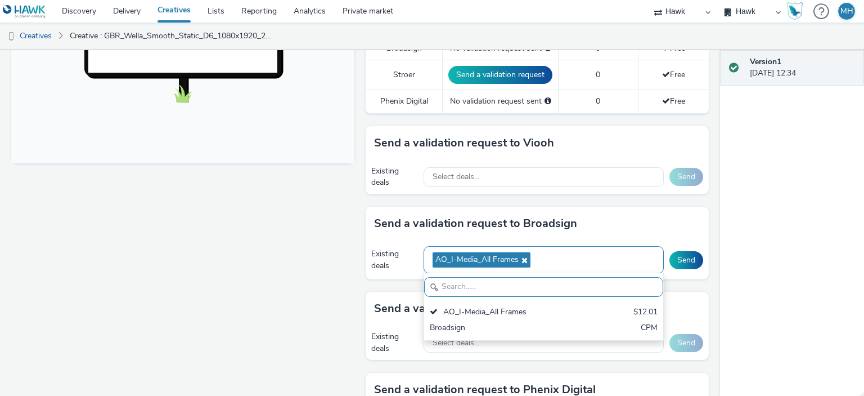
paste input "AO_Broadsign_ECN_All Frames"
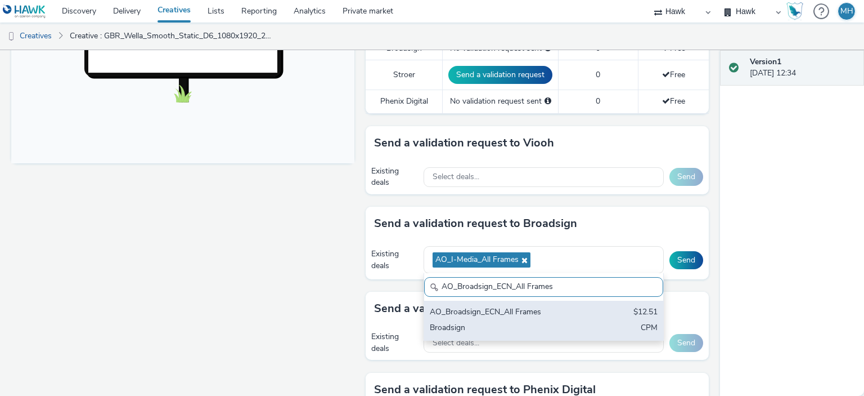
type input "AO_Broadsign_ECN_All Frames"
click at [572, 322] on div "Broadsign" at bounding box center [505, 328] width 150 height 13
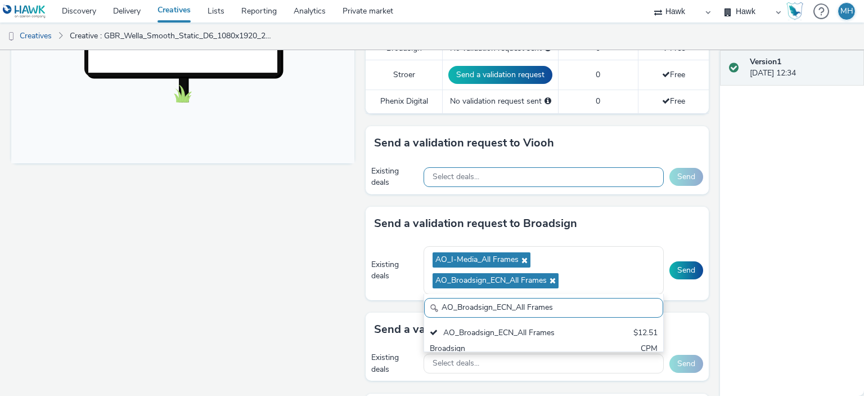
click at [471, 179] on span "Select deals..." at bounding box center [456, 177] width 47 height 10
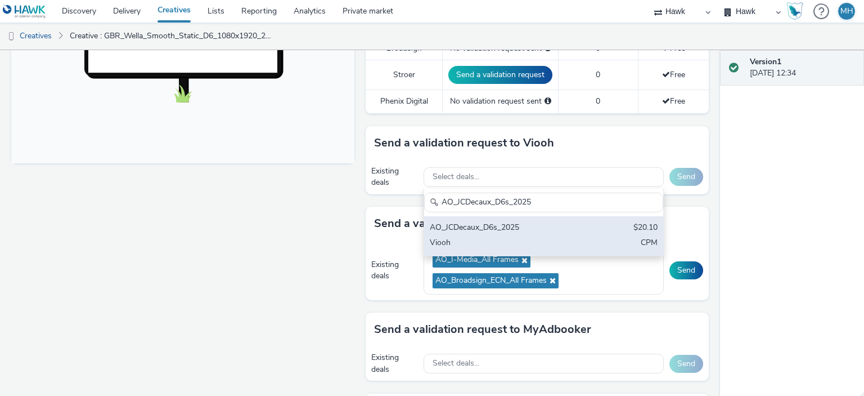
type input "AO_JCDecaux_D6s_2025"
click at [497, 233] on div "AO_JCDecaux_D6s_2025 $20.10 Viooh CPM" at bounding box center [543, 235] width 239 height 39
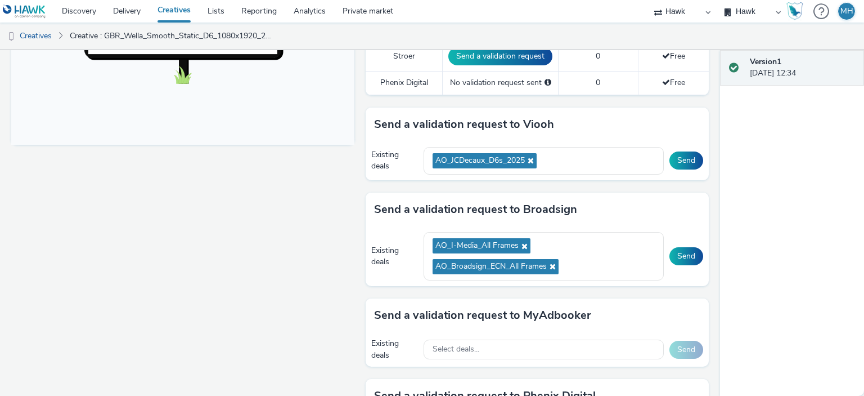
scroll to position [452, 0]
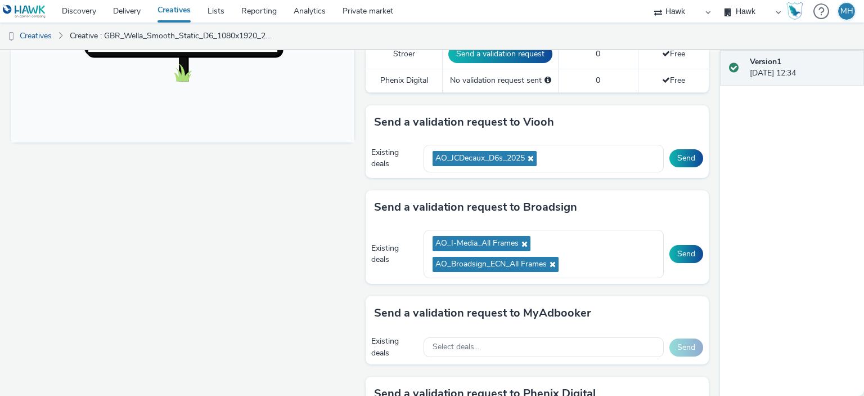
click at [688, 143] on div "Existing deals AO_JCDecaux_D6s_2025 Send" at bounding box center [537, 158] width 343 height 39
click at [689, 152] on button "Send" at bounding box center [687, 158] width 34 height 18
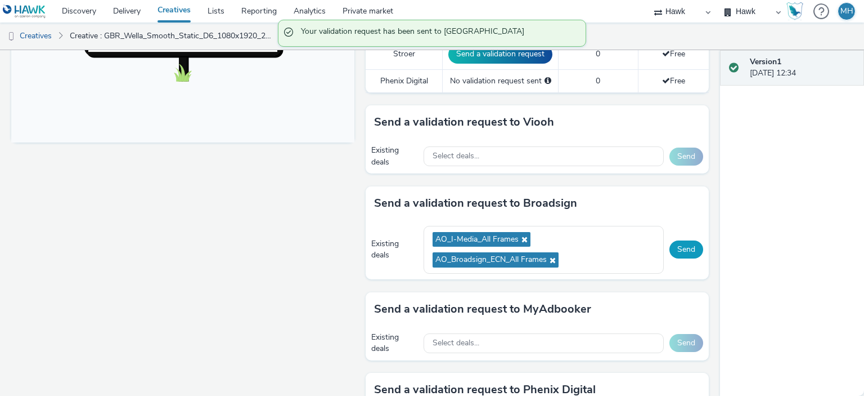
click at [677, 243] on button "Send" at bounding box center [687, 249] width 34 height 18
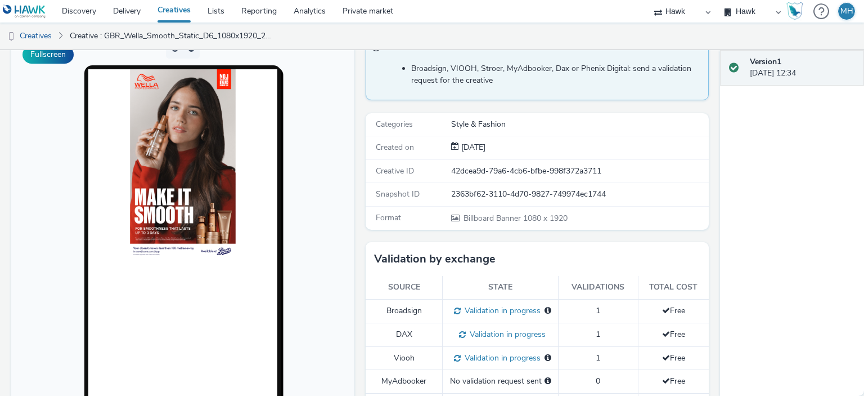
scroll to position [97, 0]
